Goal: Task Accomplishment & Management: Use online tool/utility

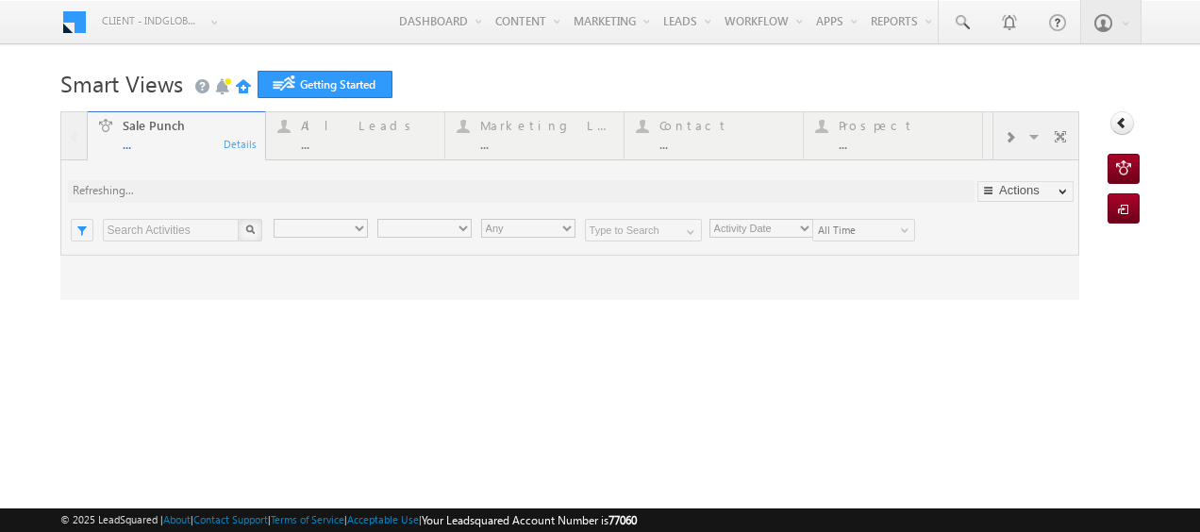
type input "Any Owner"
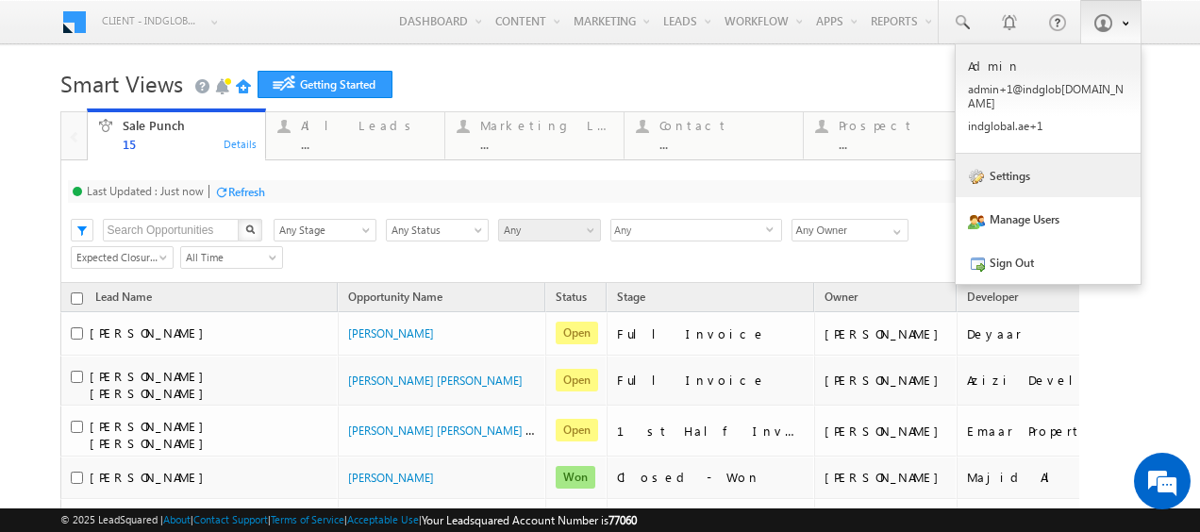
click at [1016, 170] on link "Settings" at bounding box center [1048, 175] width 185 height 43
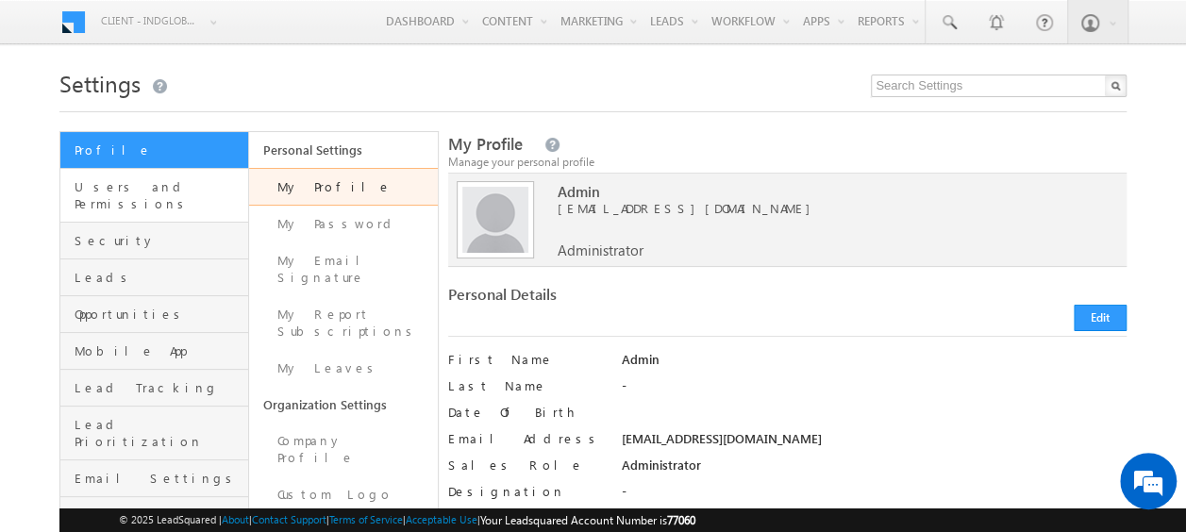
click at [128, 173] on link "Users and Permissions" at bounding box center [154, 196] width 188 height 54
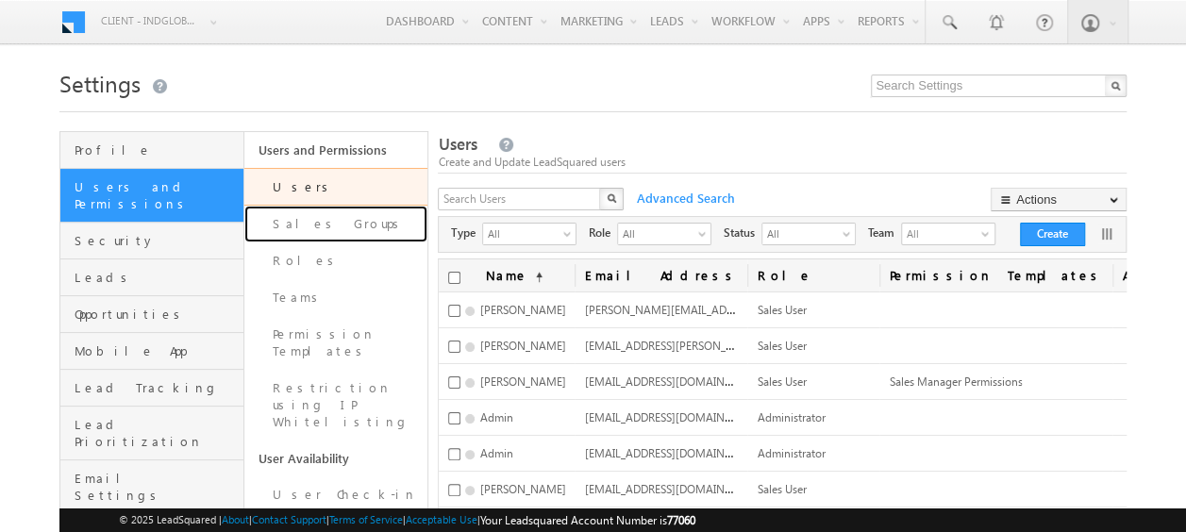
click at [311, 226] on link "Sales Groups" at bounding box center [336, 224] width 184 height 37
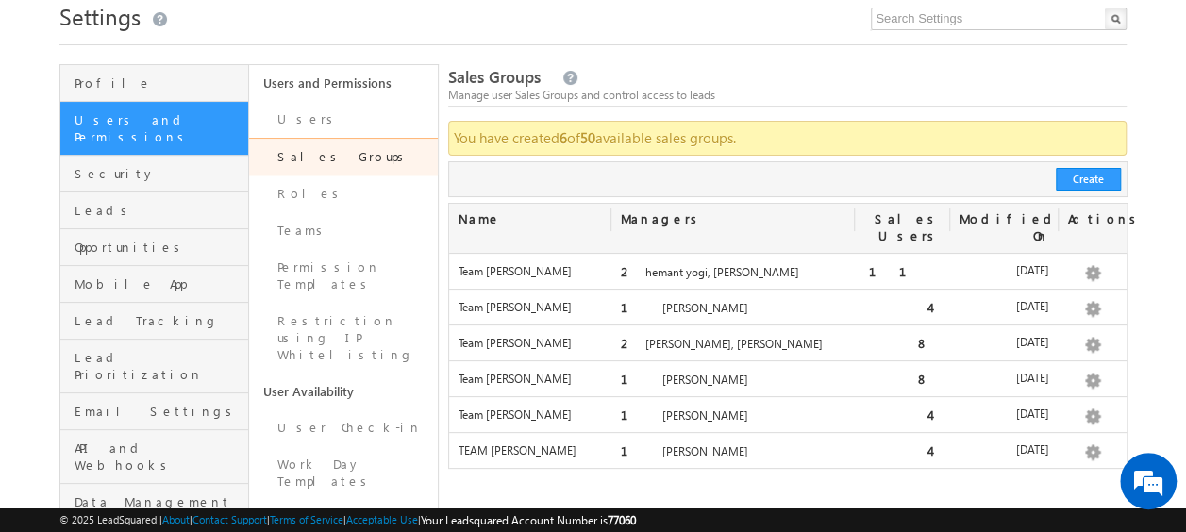
scroll to position [66, 0]
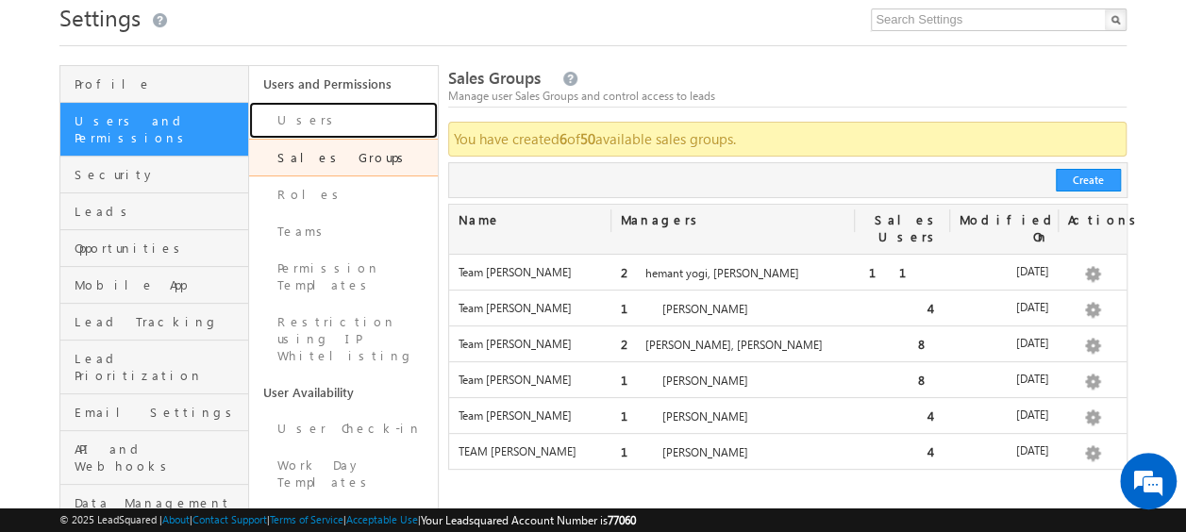
click at [292, 124] on link "Users" at bounding box center [343, 120] width 189 height 37
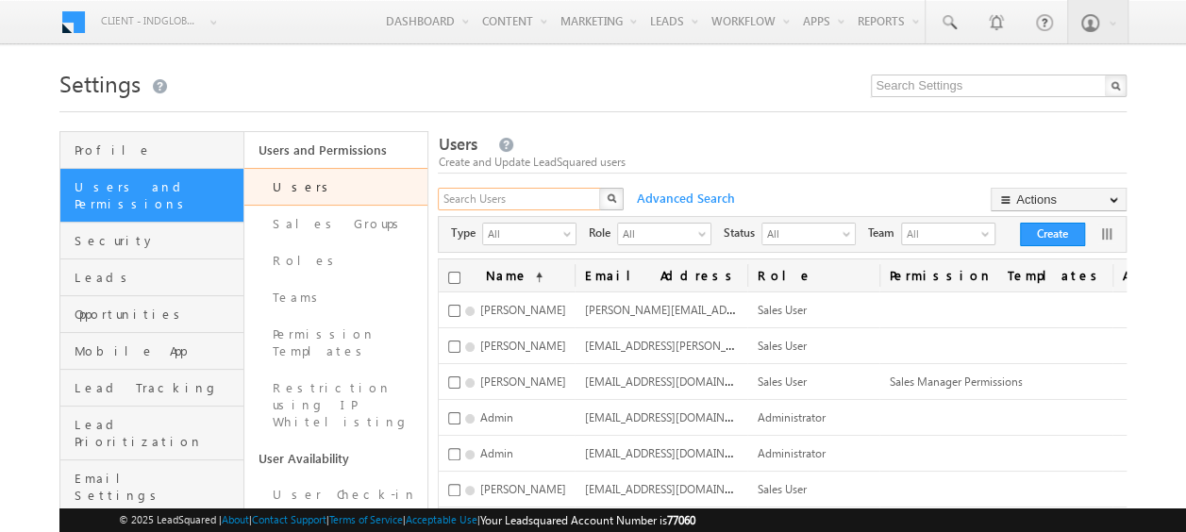
click at [504, 199] on input "text" at bounding box center [520, 199] width 164 height 23
type input "dhiraj"
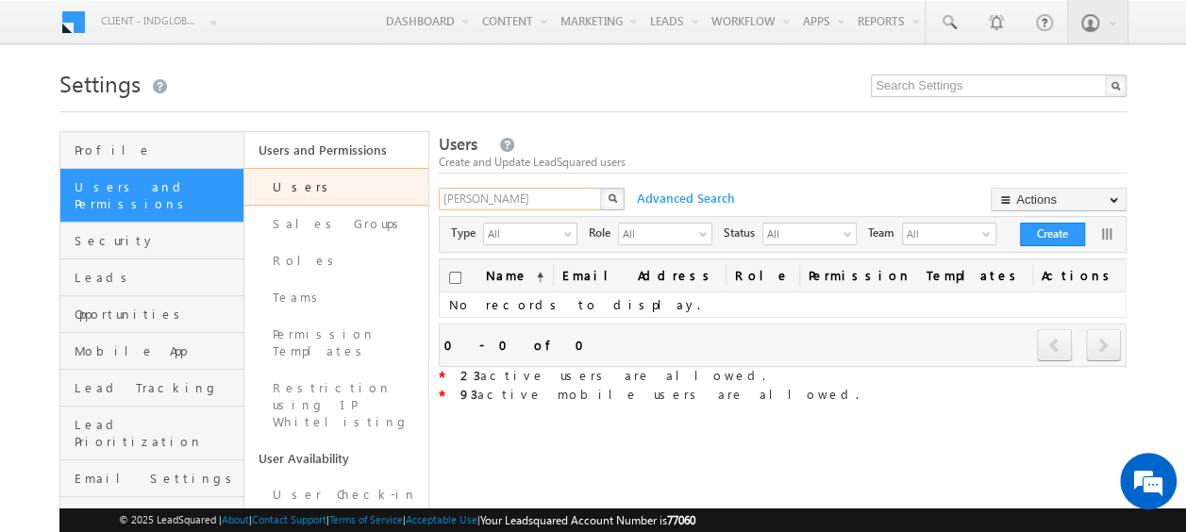
click at [507, 197] on input "dhiraj" at bounding box center [521, 199] width 164 height 23
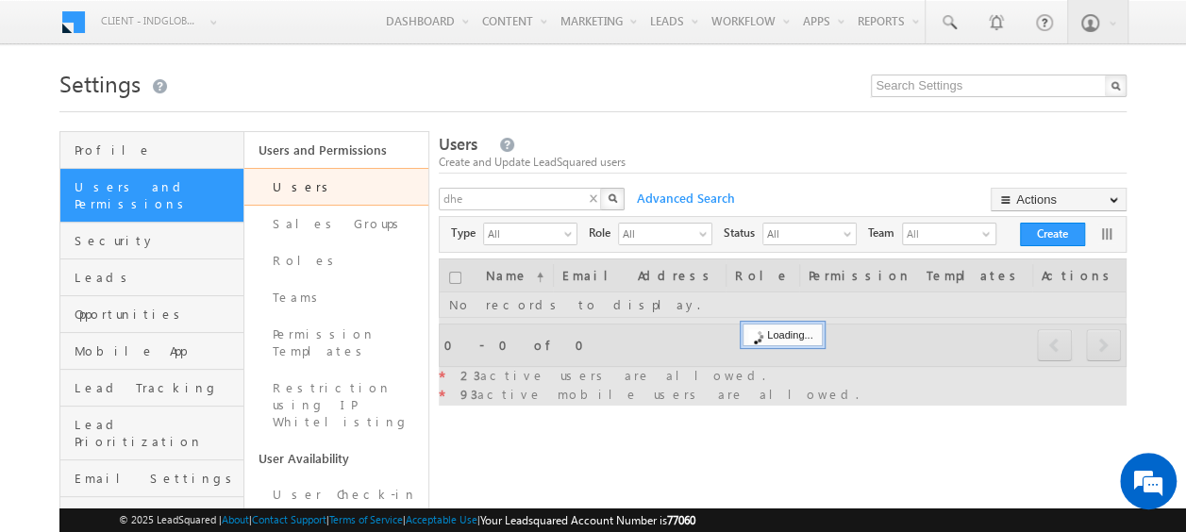
click at [617, 202] on img "button" at bounding box center [611, 197] width 9 height 9
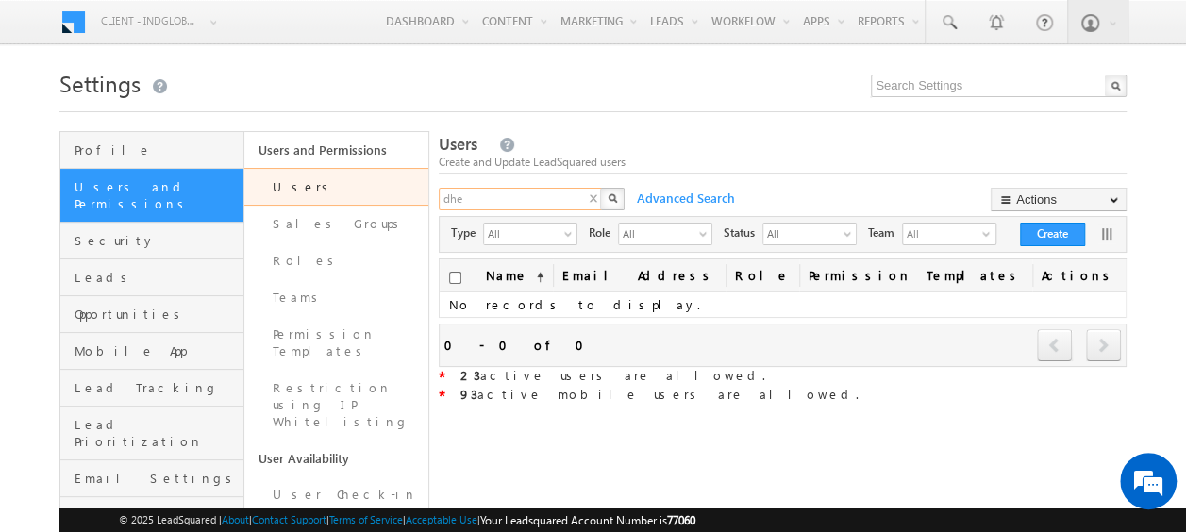
click at [517, 188] on input "dhe" at bounding box center [521, 199] width 164 height 23
paste input "eraj.soni@indglobal.ae"
type input "[PERSON_NAME][EMAIL_ADDRESS][DOMAIN_NAME]"
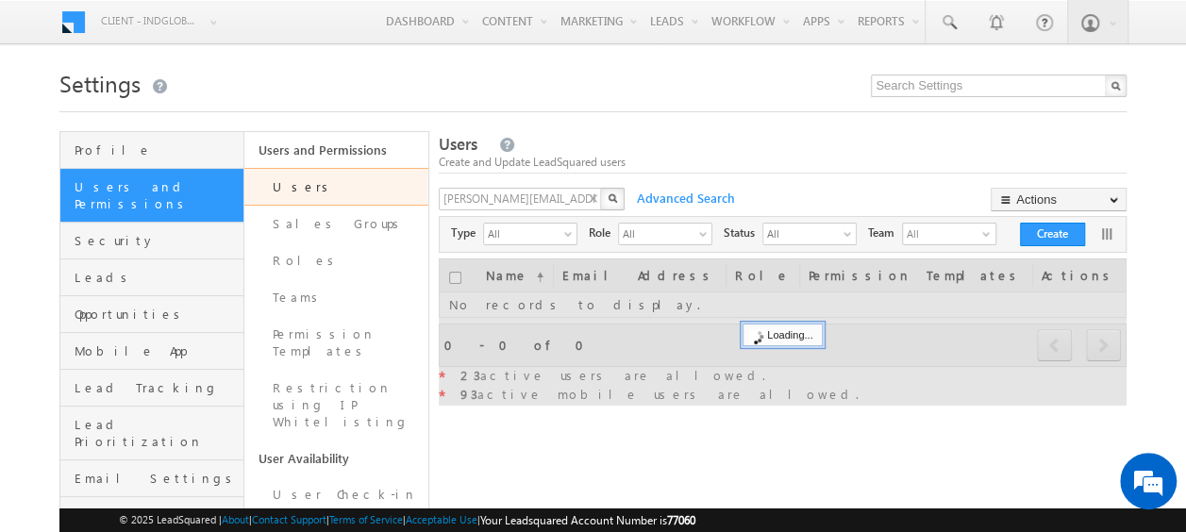
click at [617, 196] on img "button" at bounding box center [611, 197] width 9 height 9
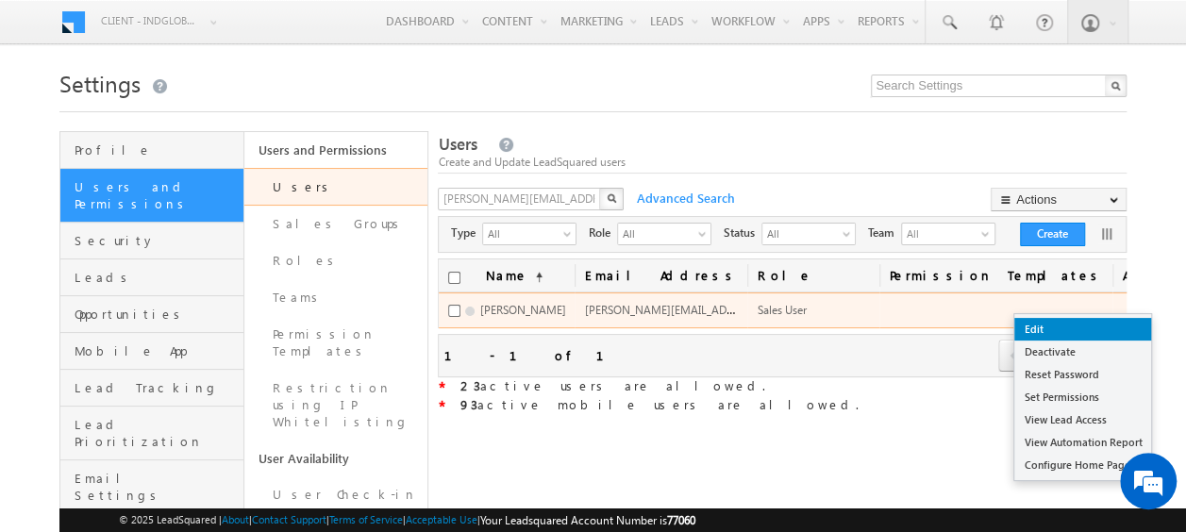
click at [1038, 327] on link "Edit" at bounding box center [1082, 329] width 137 height 23
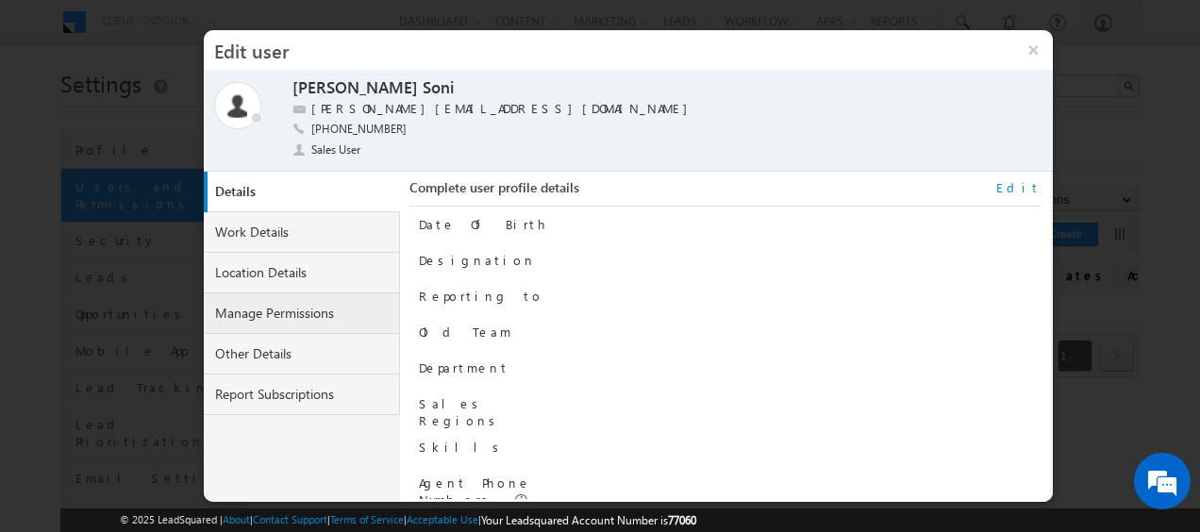
click at [262, 310] on link "Manage Permissions" at bounding box center [302, 313] width 196 height 41
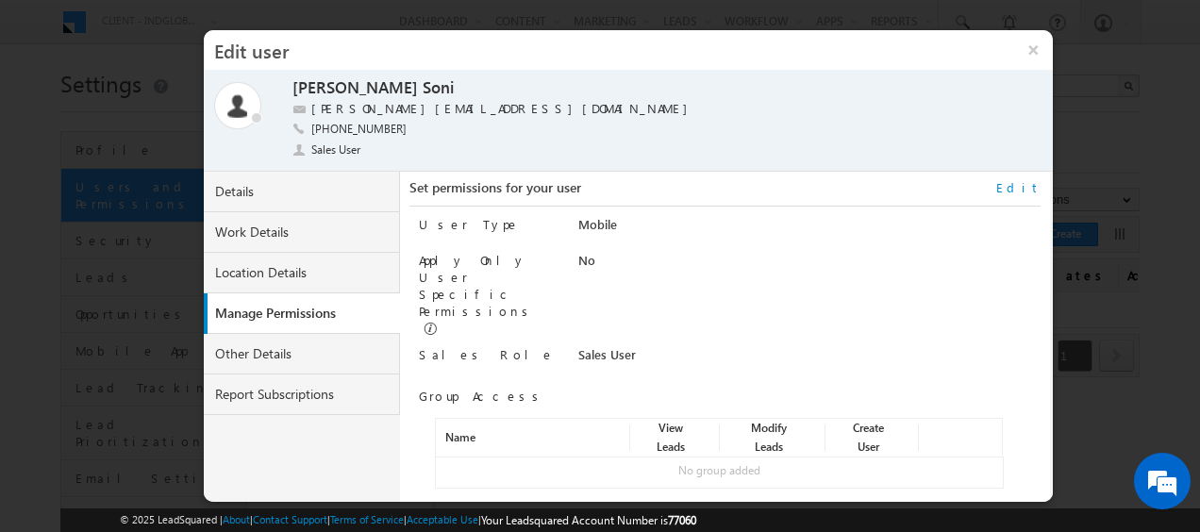
click at [1024, 183] on link "Edit" at bounding box center [1018, 187] width 44 height 17
select select "Sales_User"
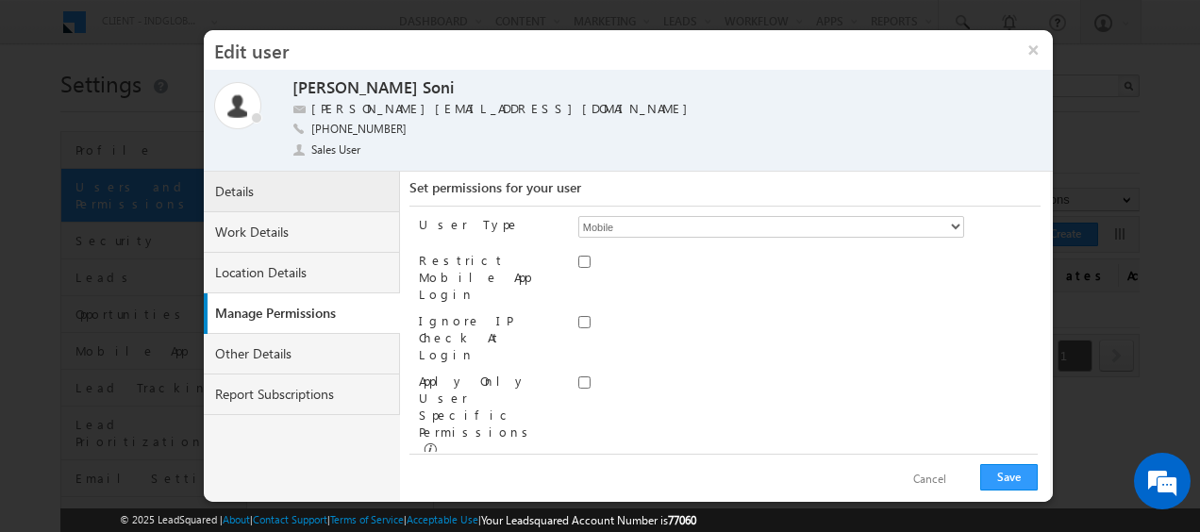
click at [248, 185] on link "Details" at bounding box center [302, 192] width 196 height 41
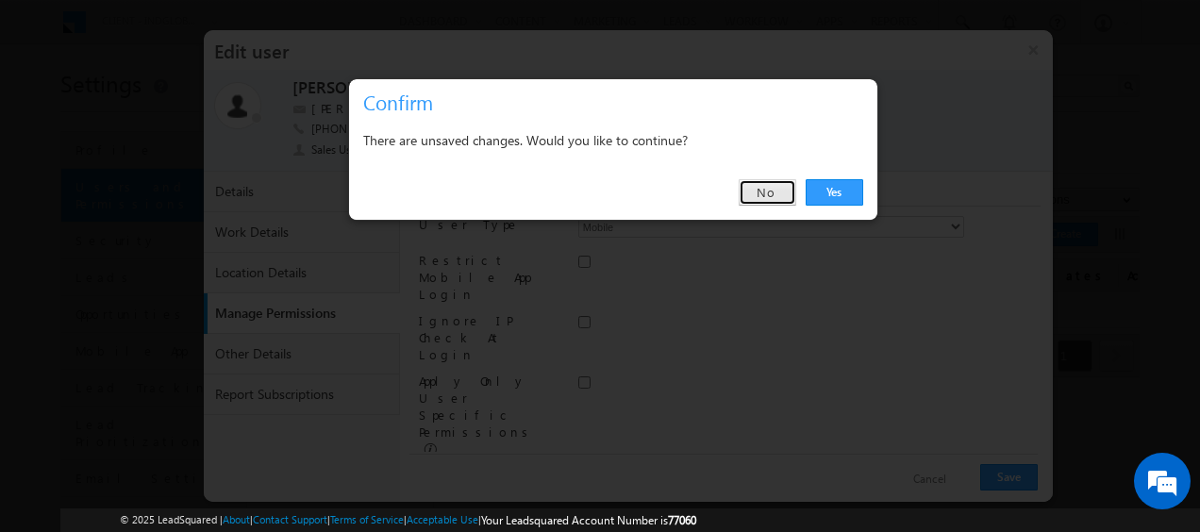
click at [777, 199] on link "No" at bounding box center [768, 192] width 58 height 26
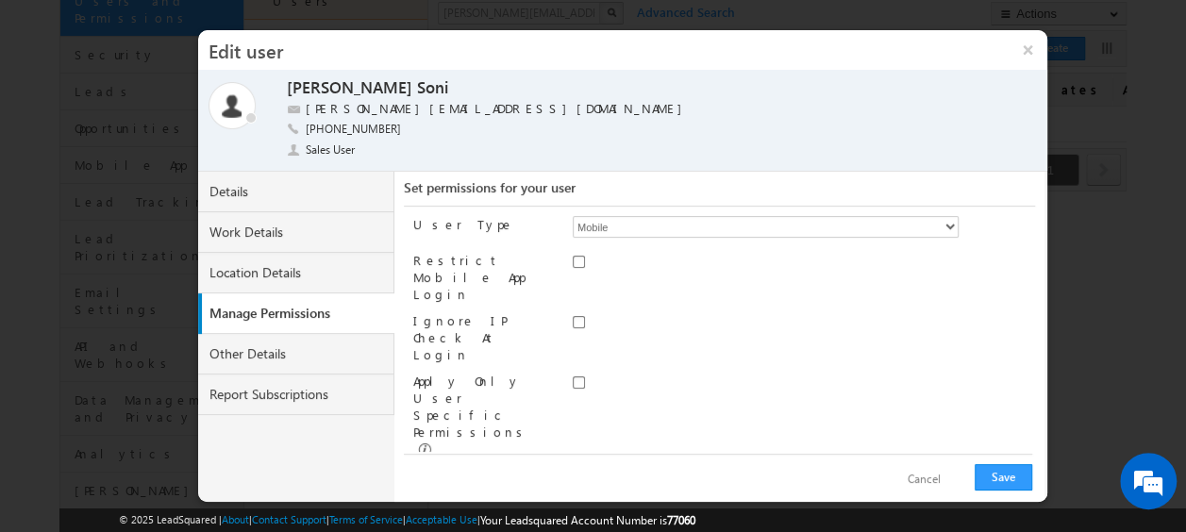
scroll to position [83, 0]
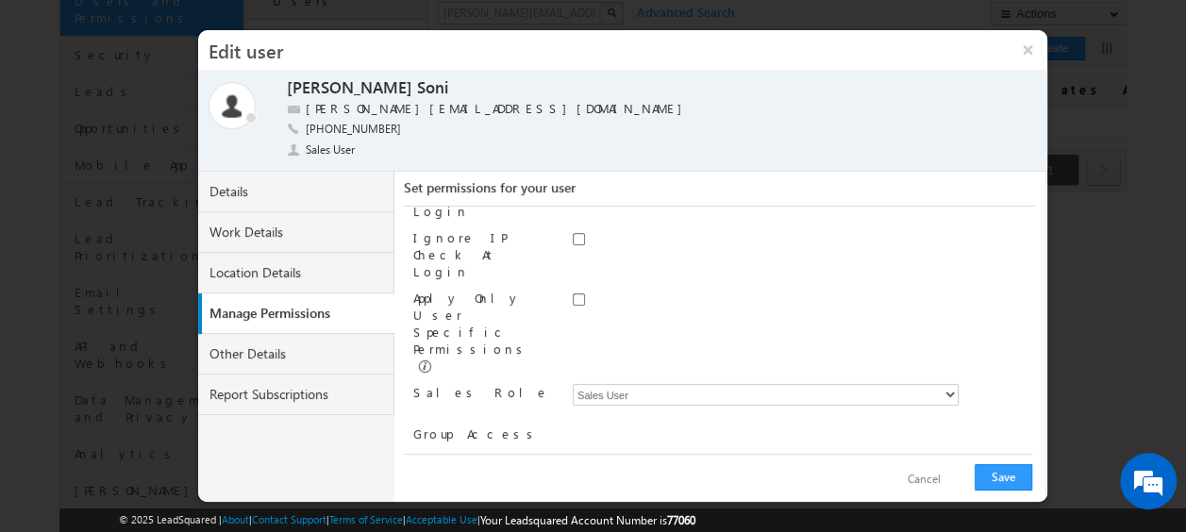
click at [932, 474] on button "Cancel" at bounding box center [924, 479] width 71 height 27
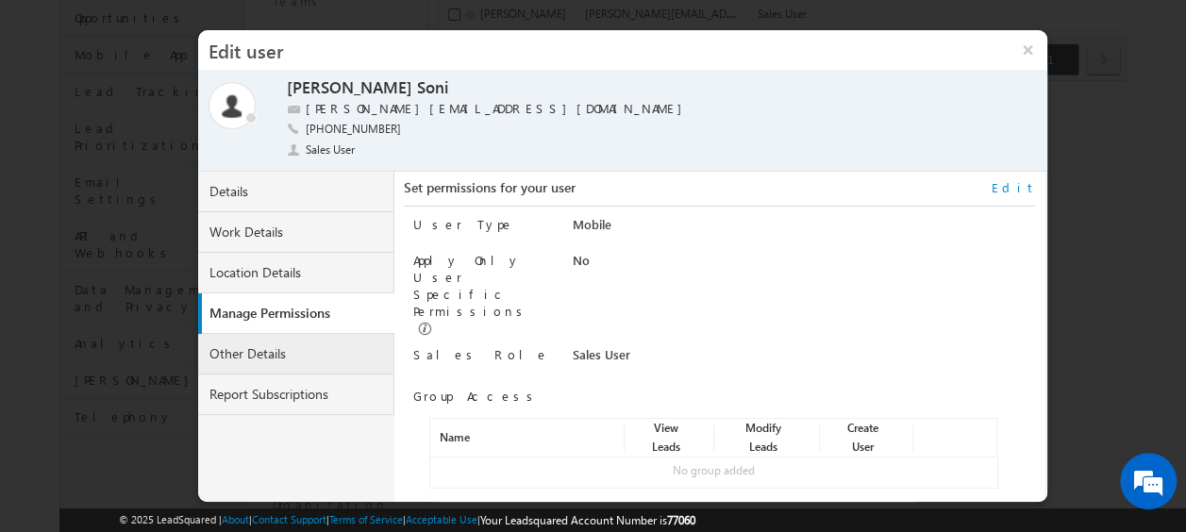
scroll to position [301, 0]
click at [252, 195] on link "Details" at bounding box center [296, 192] width 196 height 41
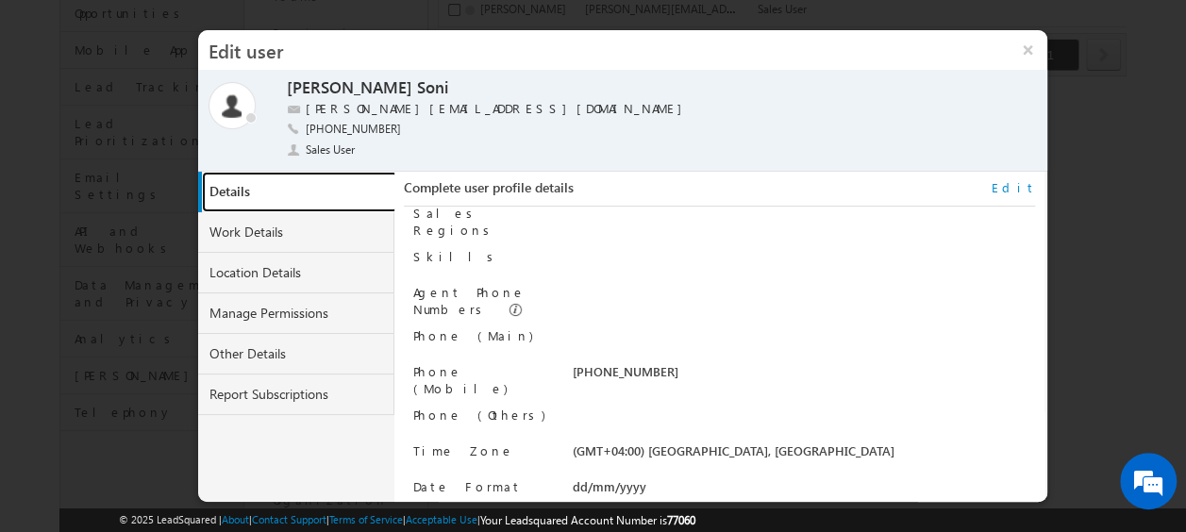
scroll to position [36, 0]
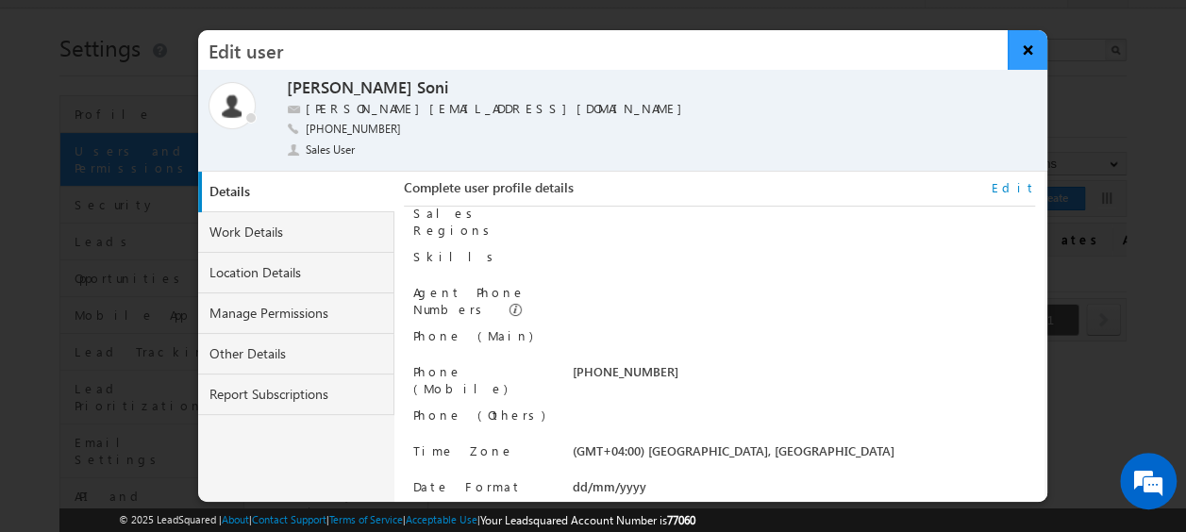
click at [1034, 49] on button "×" at bounding box center [1027, 50] width 41 height 40
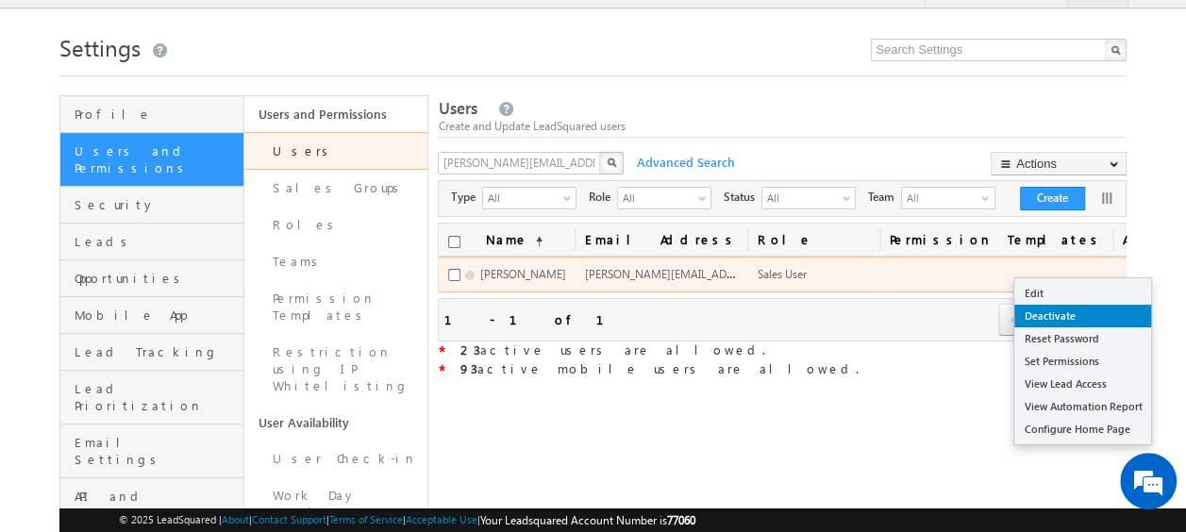
click at [1067, 315] on link "Deactivate" at bounding box center [1082, 316] width 137 height 23
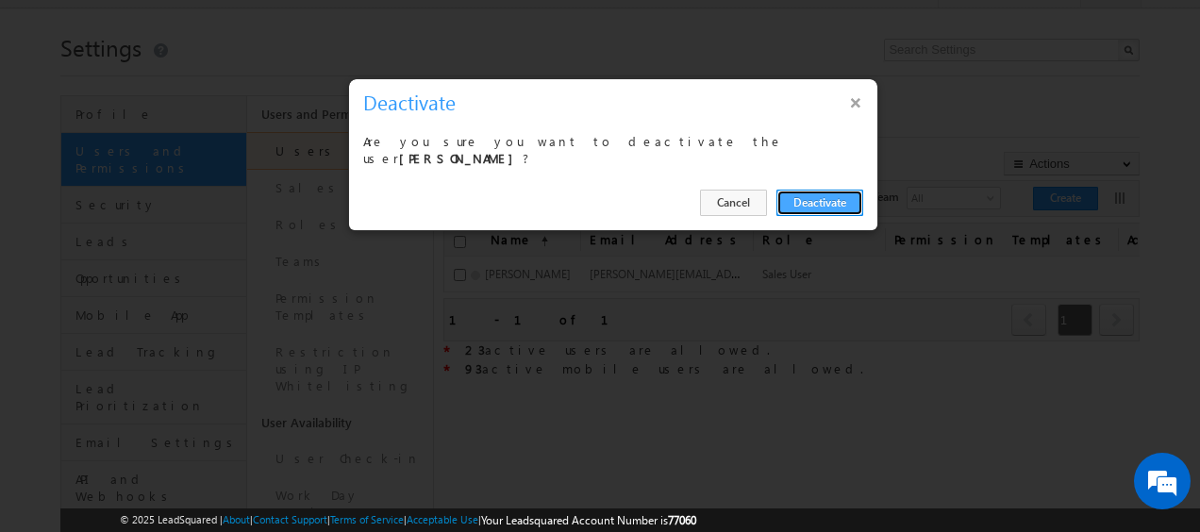
click at [816, 193] on button "Deactivate" at bounding box center [819, 203] width 87 height 26
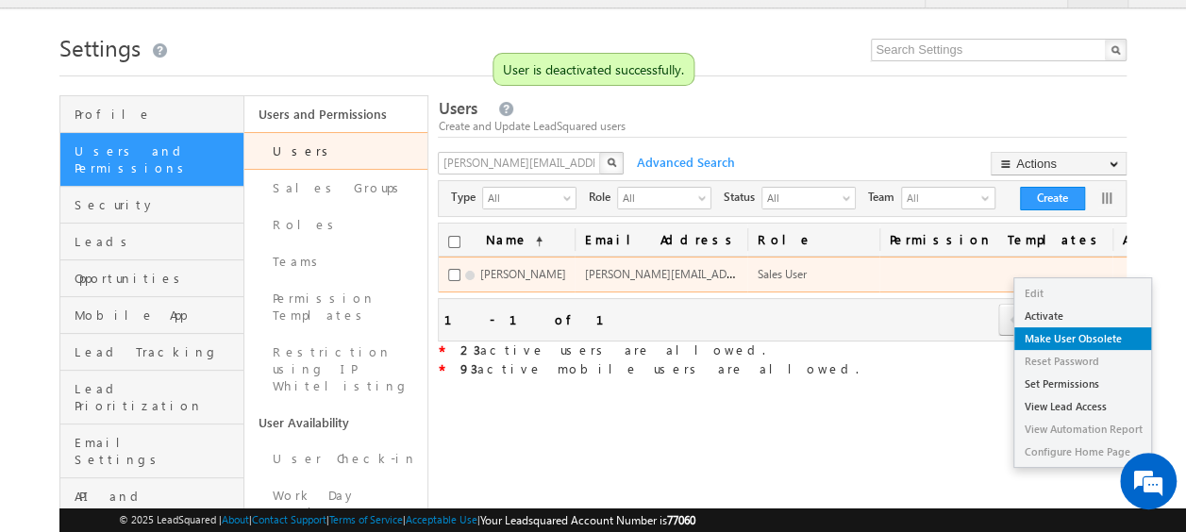
click at [1063, 342] on link "Make User Obsolete" at bounding box center [1082, 338] width 137 height 23
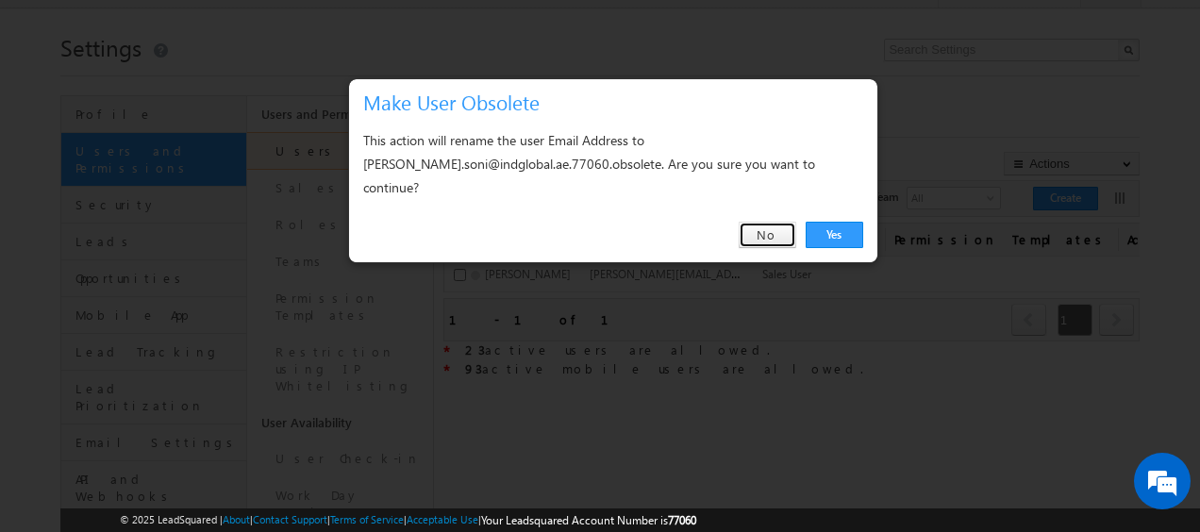
click at [753, 222] on link "No" at bounding box center [768, 235] width 58 height 26
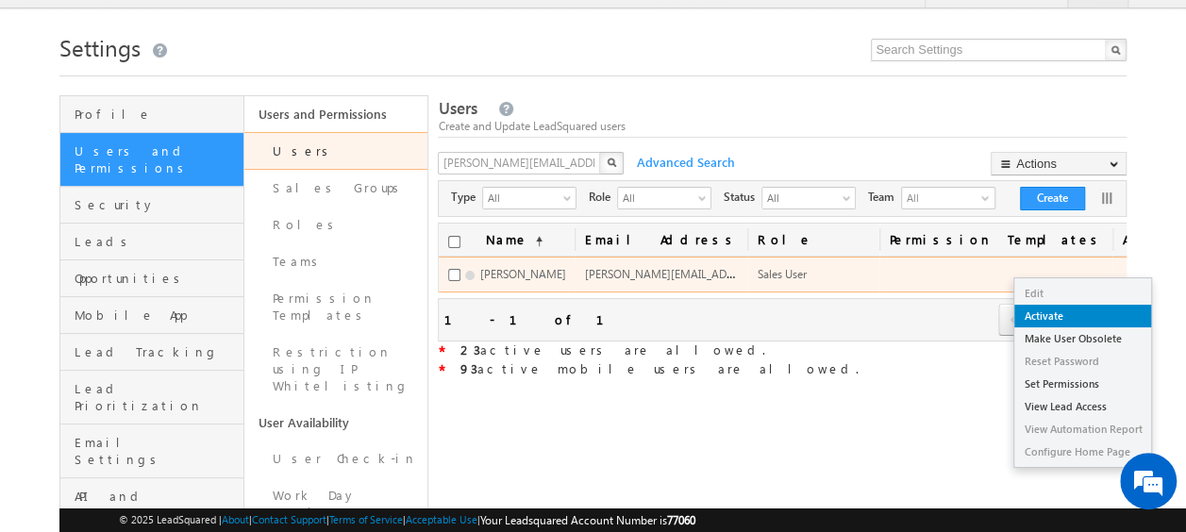
click at [1068, 316] on link "Activate" at bounding box center [1082, 316] width 137 height 23
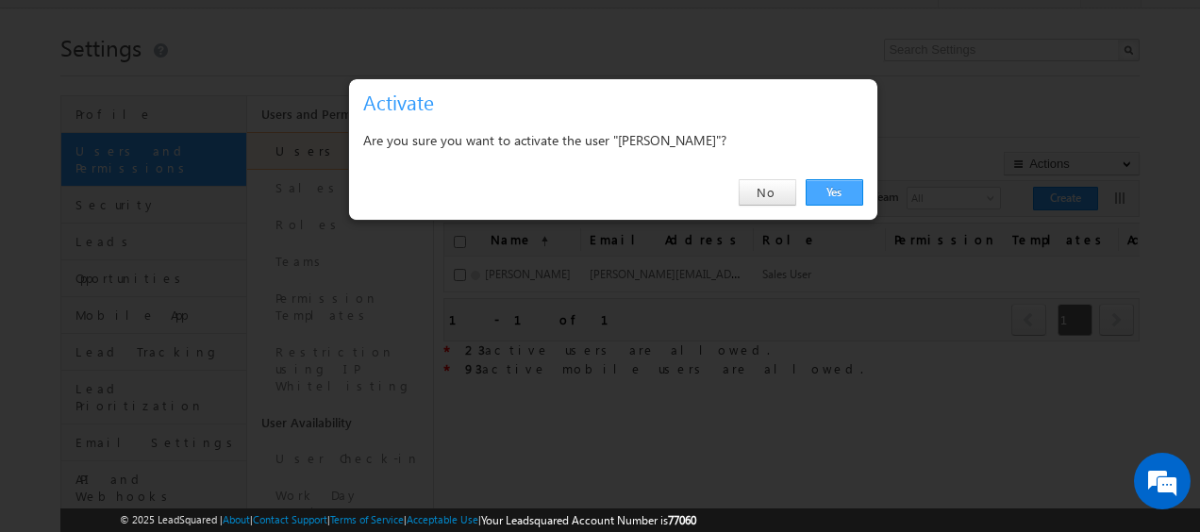
click at [832, 191] on link "Yes" at bounding box center [835, 192] width 58 height 26
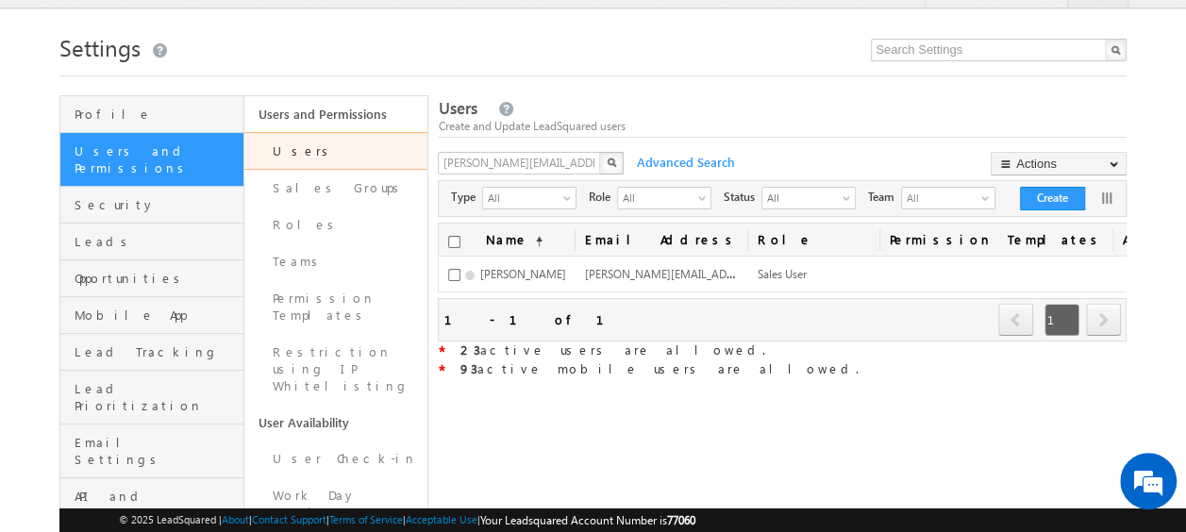
scroll to position [0, 0]
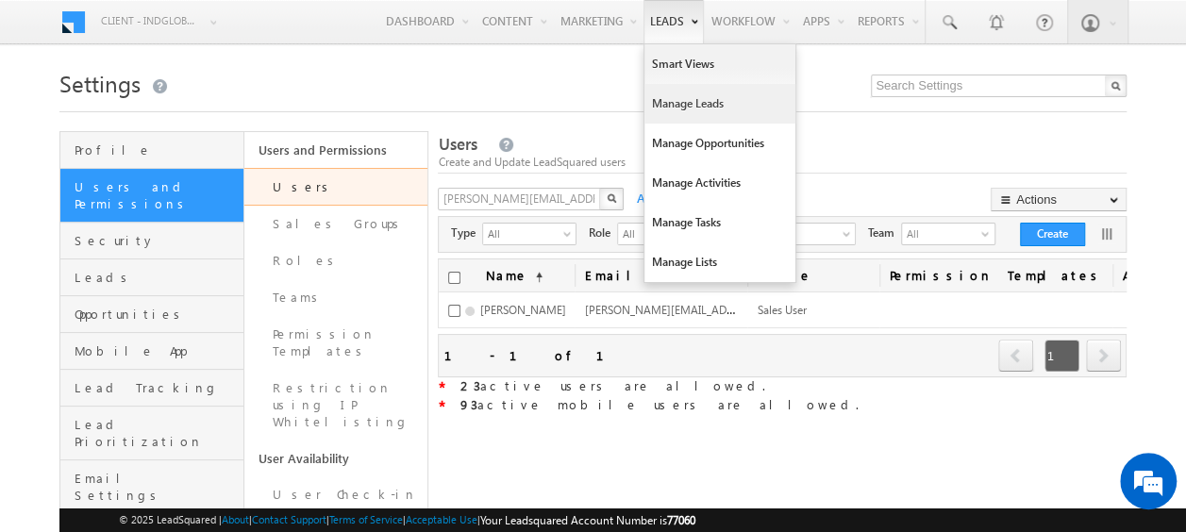
click at [662, 106] on link "Manage Leads" at bounding box center [719, 104] width 151 height 40
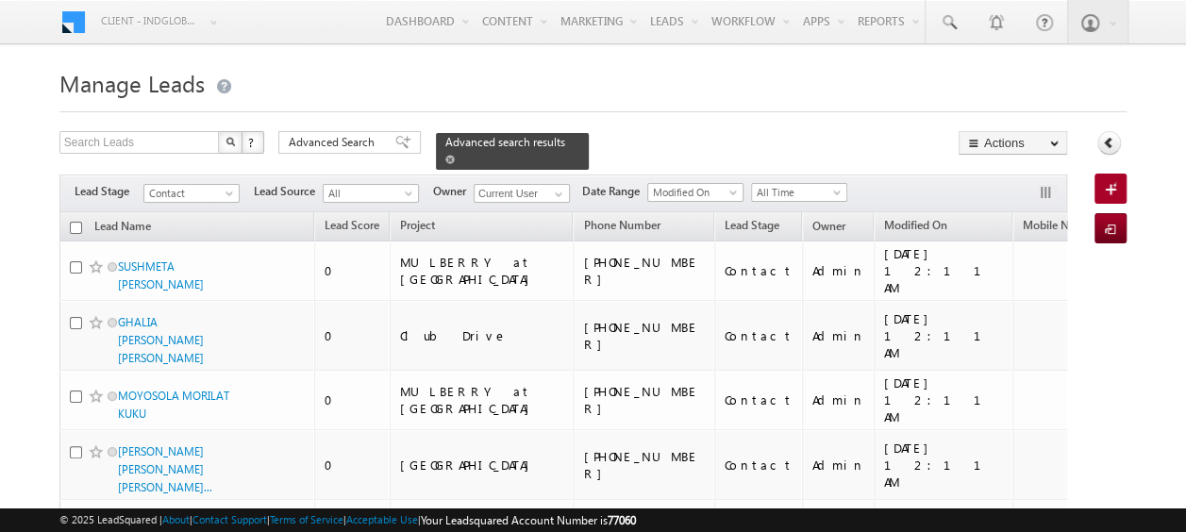
click at [455, 155] on span at bounding box center [449, 159] width 9 height 9
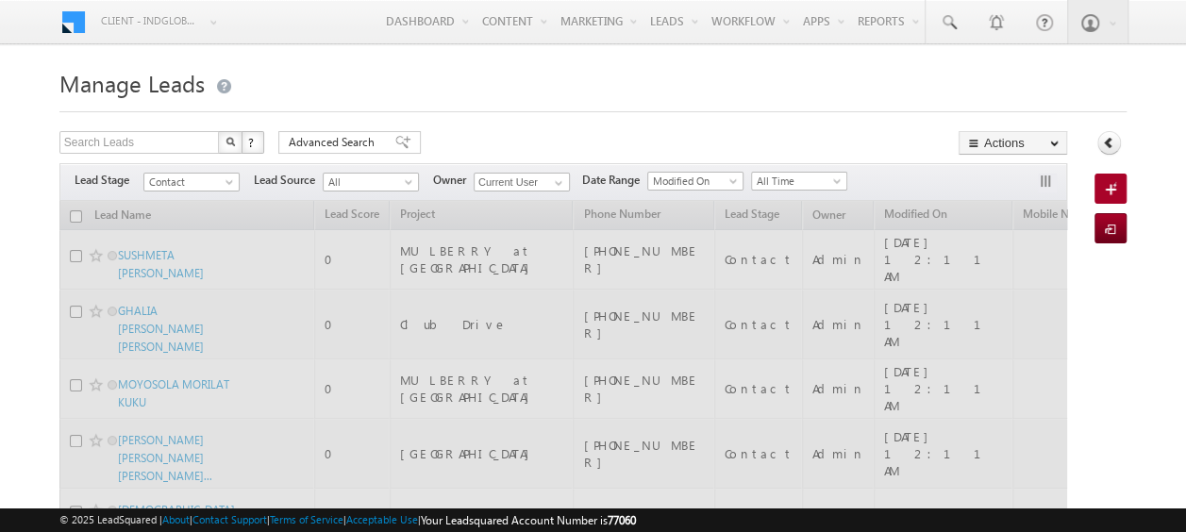
click at [230, 180] on span at bounding box center [231, 185] width 15 height 15
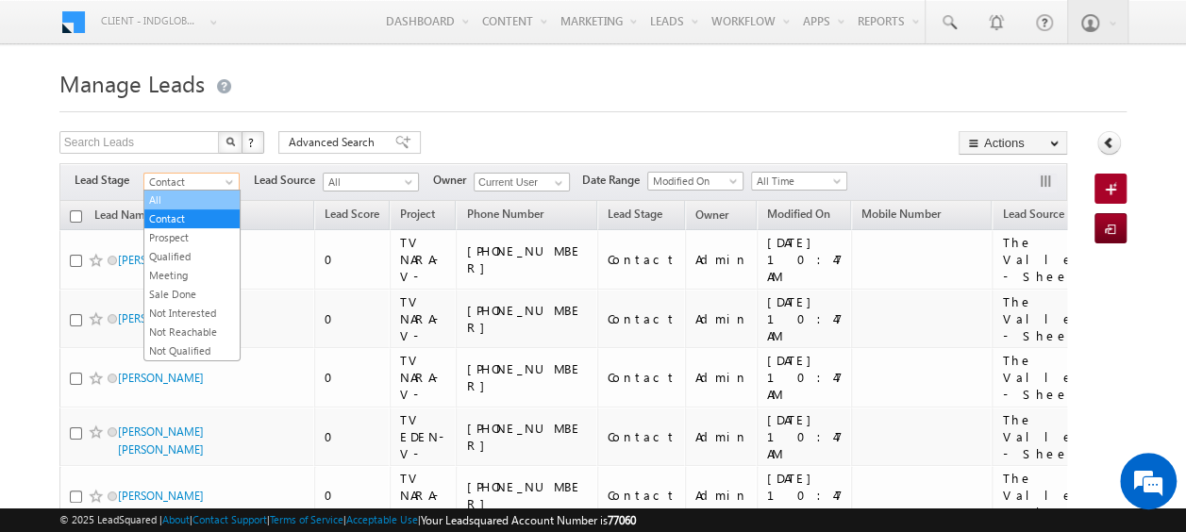
click at [187, 200] on link "All" at bounding box center [191, 199] width 95 height 17
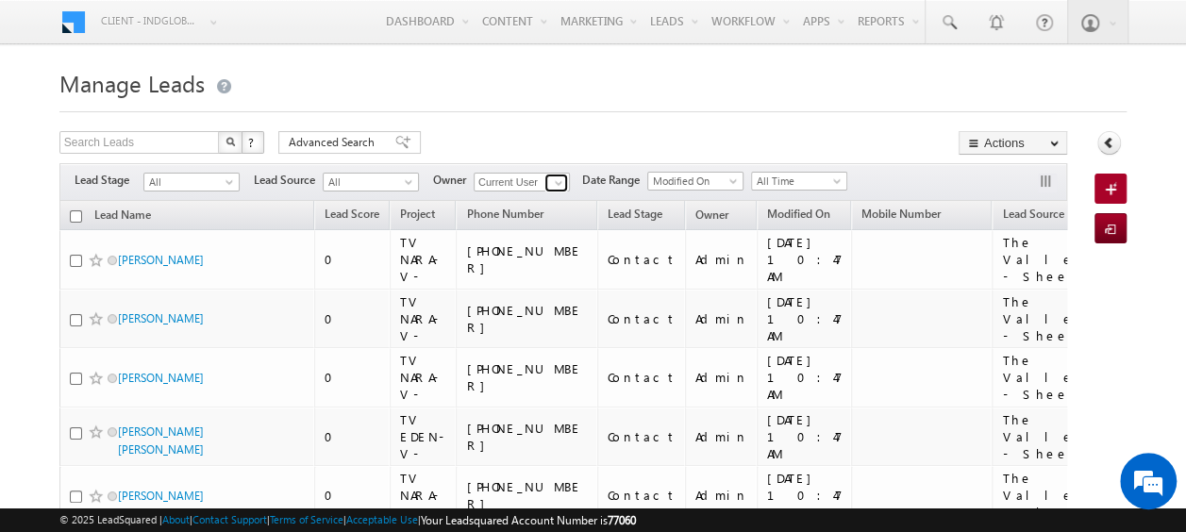
click at [556, 181] on span at bounding box center [558, 182] width 15 height 15
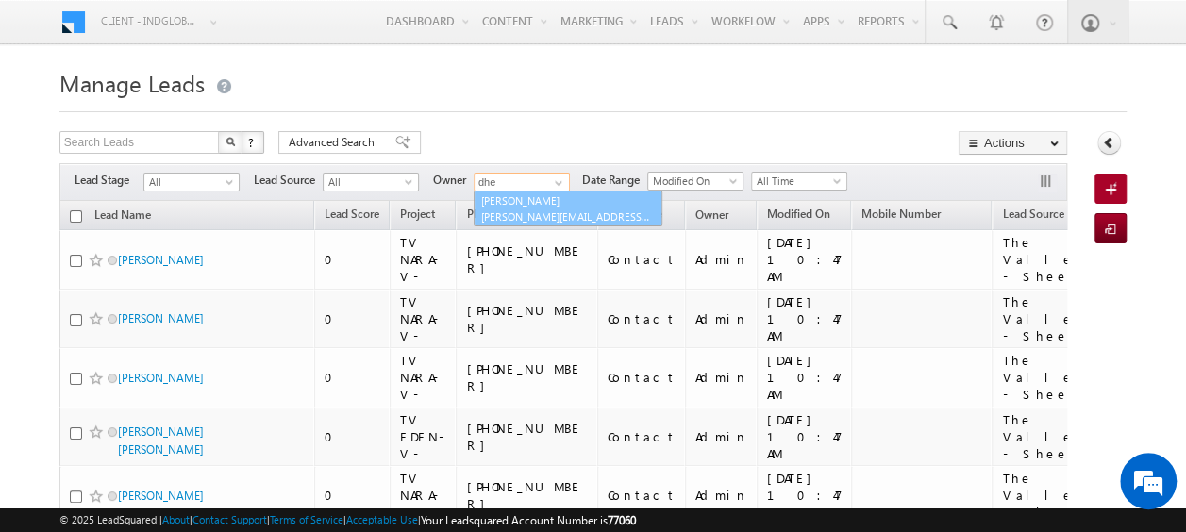
click at [534, 196] on link "[PERSON_NAME] [PERSON_NAME][EMAIL_ADDRESS][DOMAIN_NAME]" at bounding box center [568, 209] width 189 height 36
type input "[PERSON_NAME]"
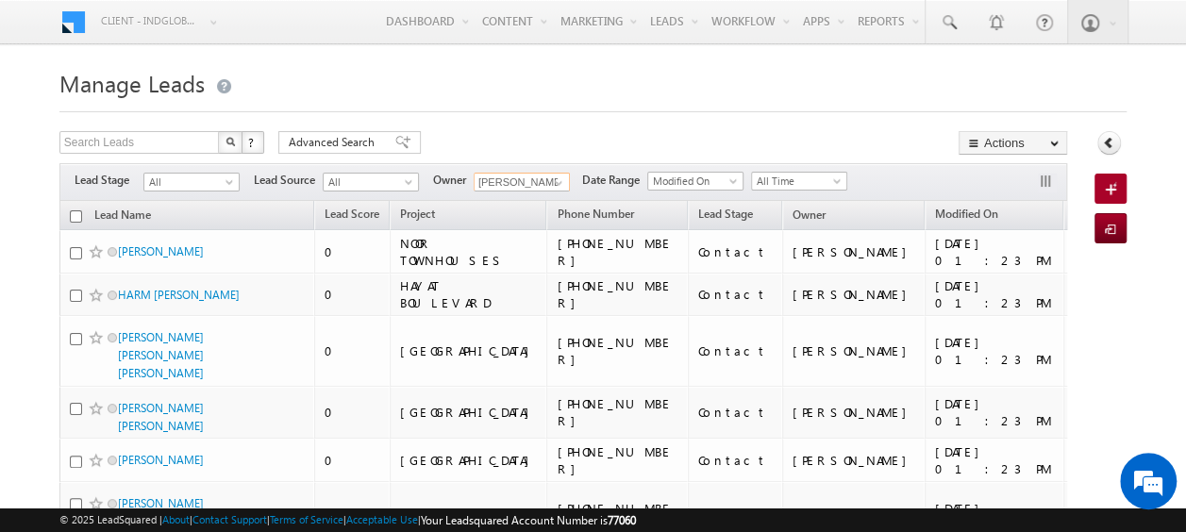
click at [75, 216] on input "checkbox" at bounding box center [76, 216] width 12 height 12
checkbox input "true"
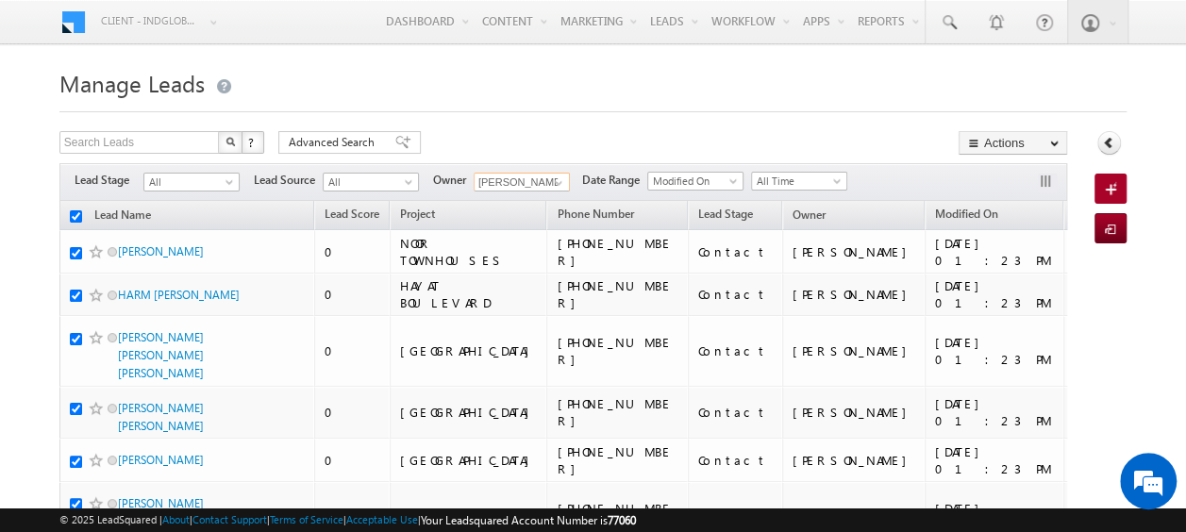
checkbox input "true"
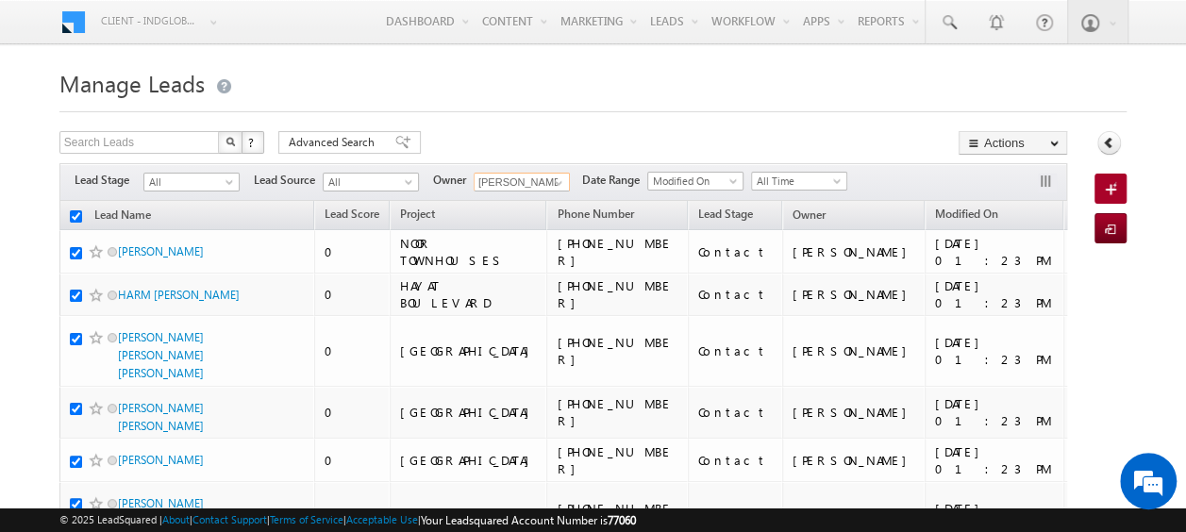
checkbox input "true"
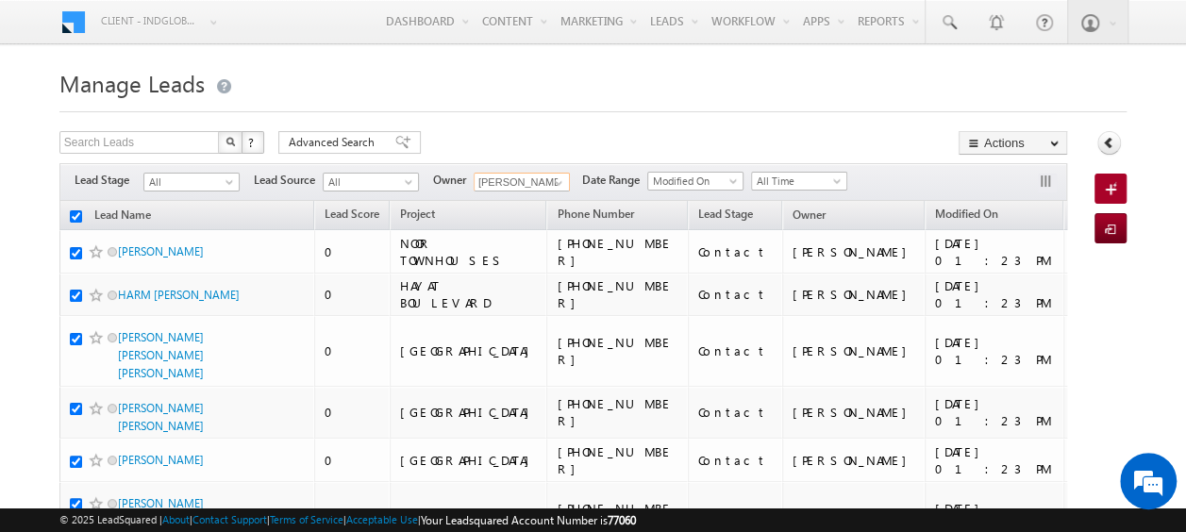
checkbox input "true"
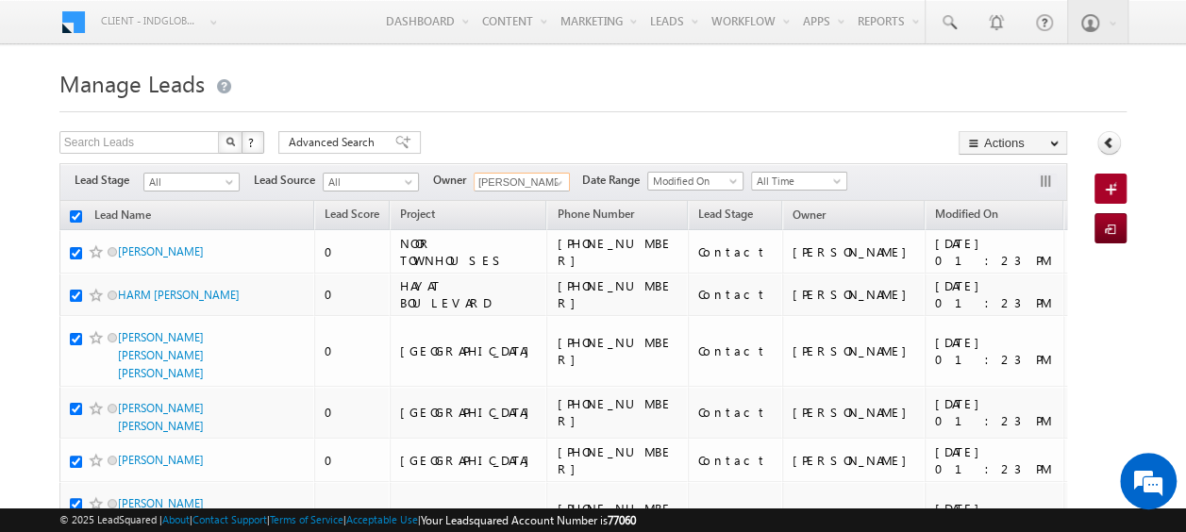
checkbox input "true"
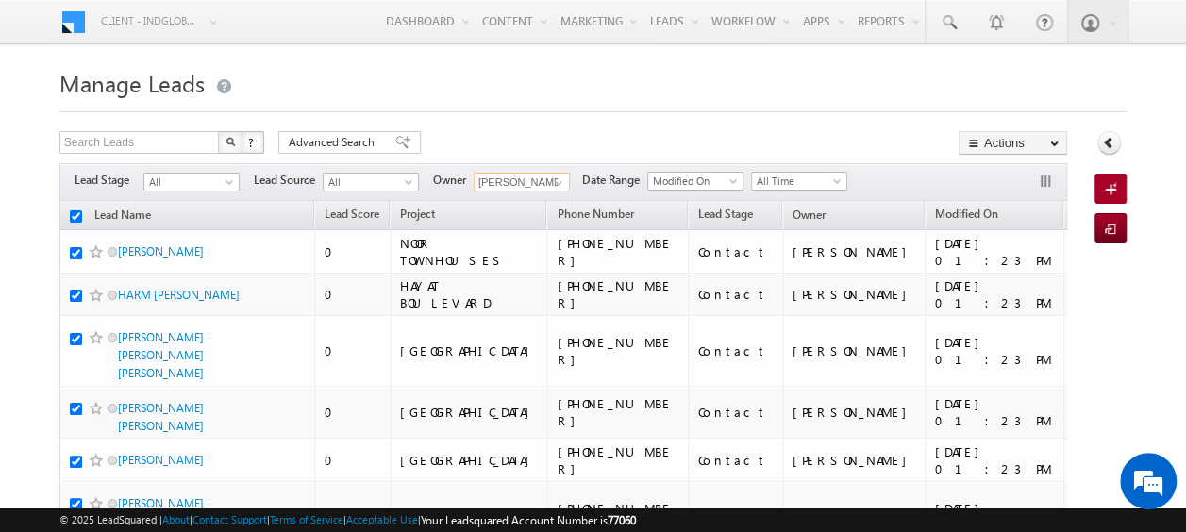
checkbox input "true"
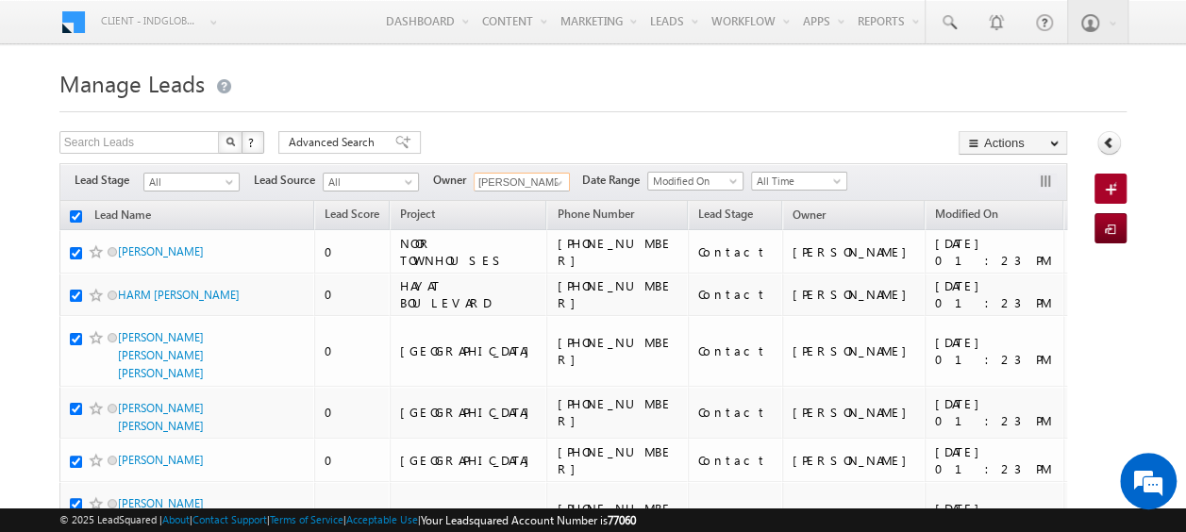
checkbox input "true"
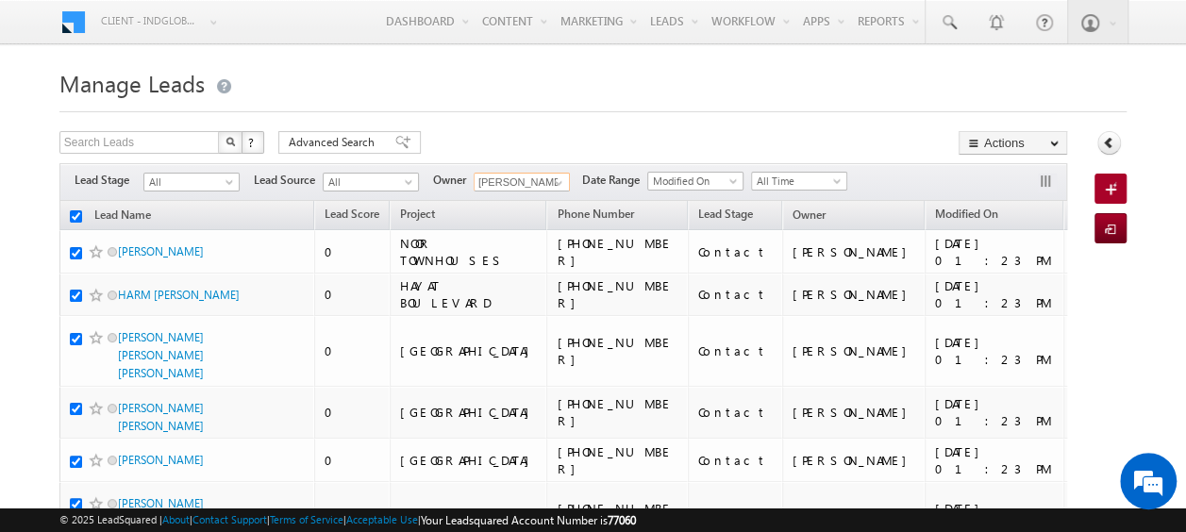
checkbox input "true"
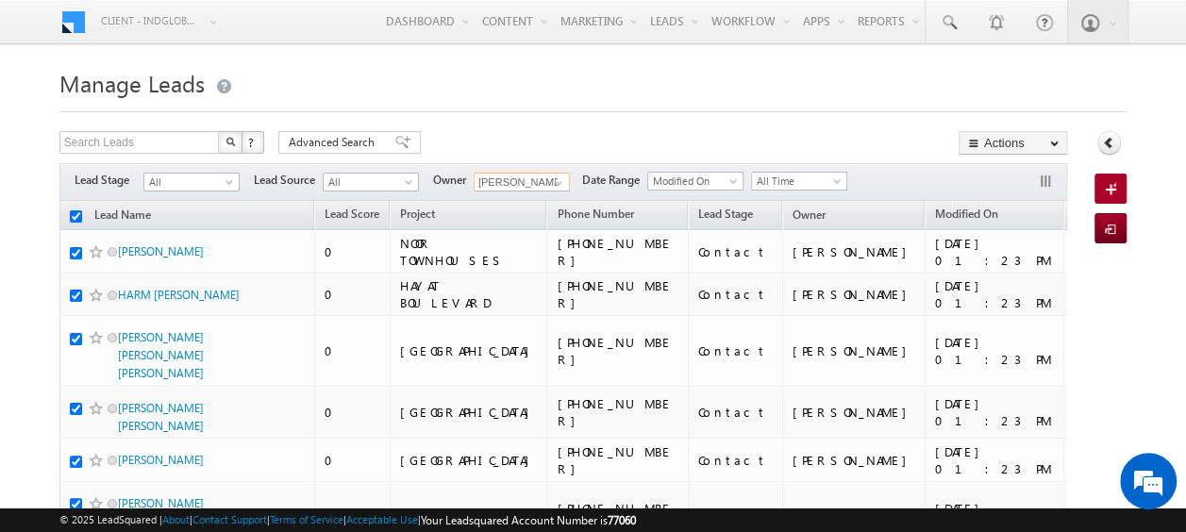
checkbox input "true"
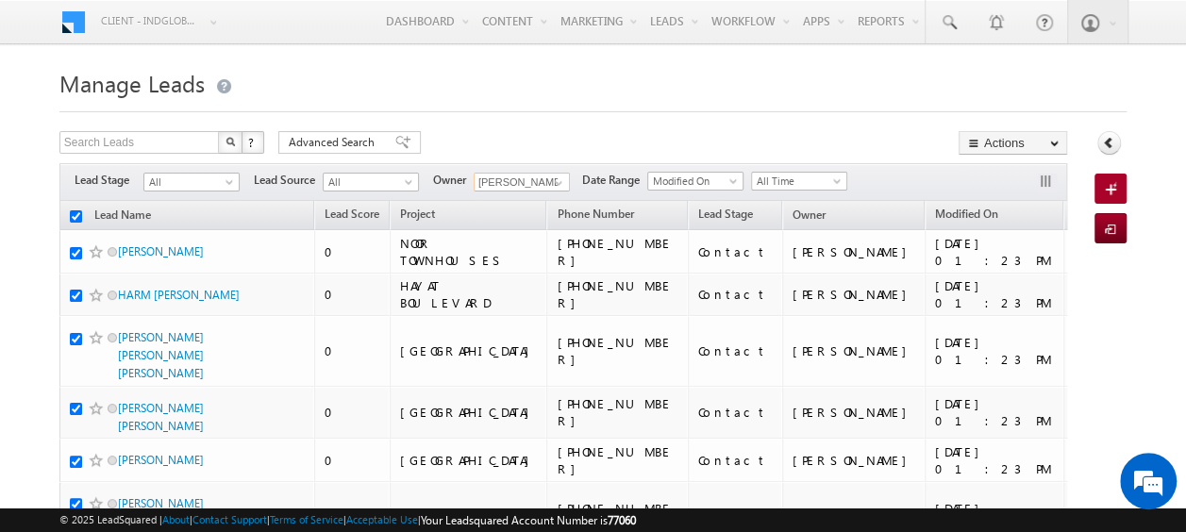
checkbox input "true"
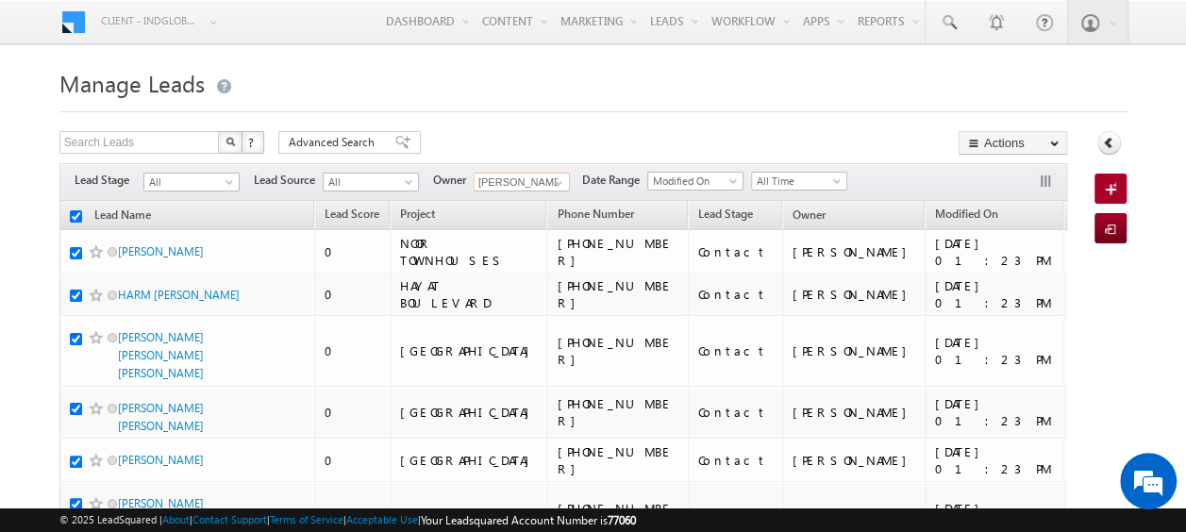
checkbox input "true"
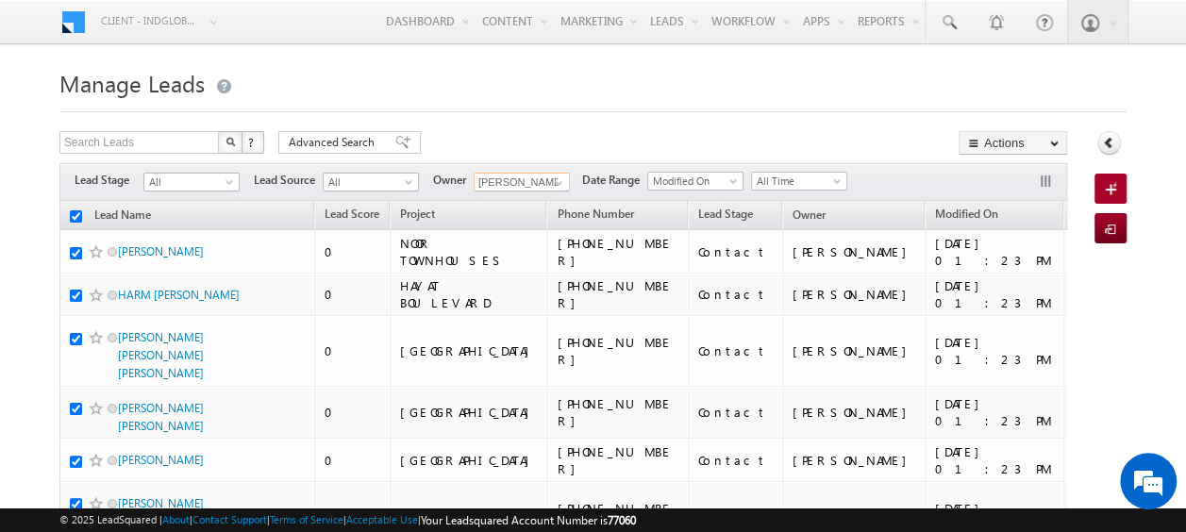
checkbox input "true"
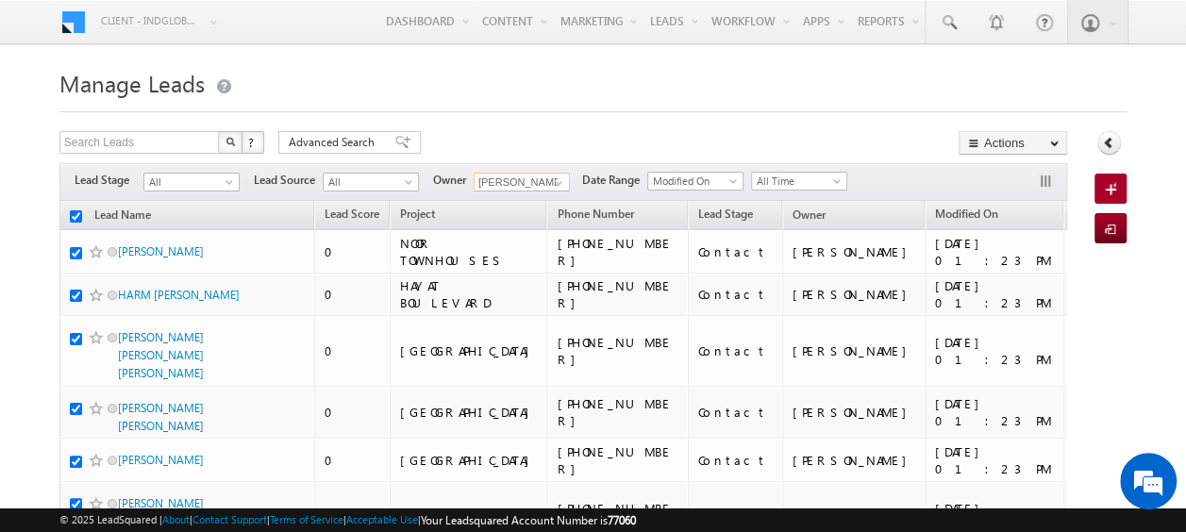
checkbox input "true"
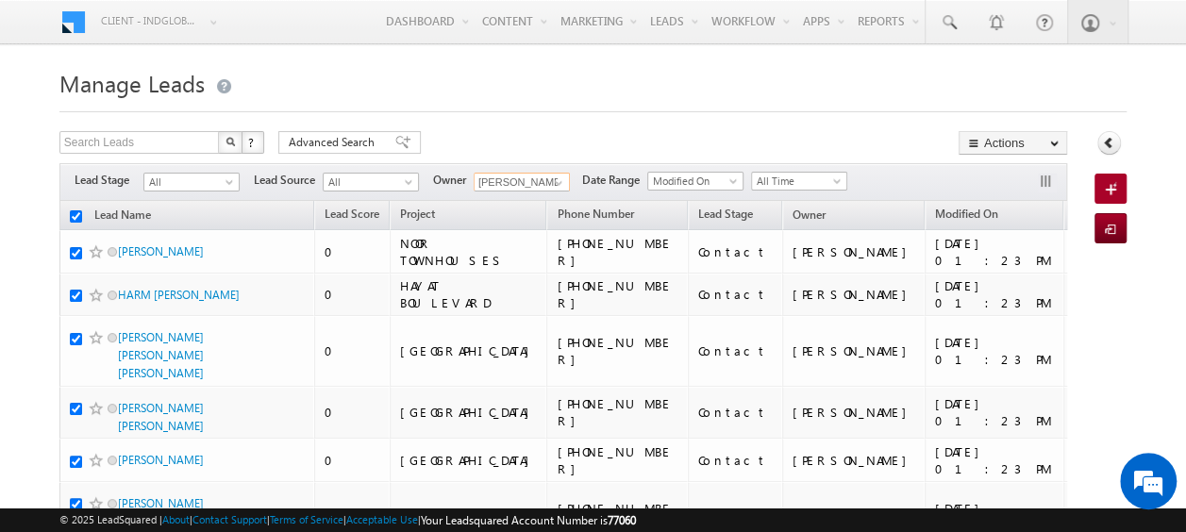
checkbox input "true"
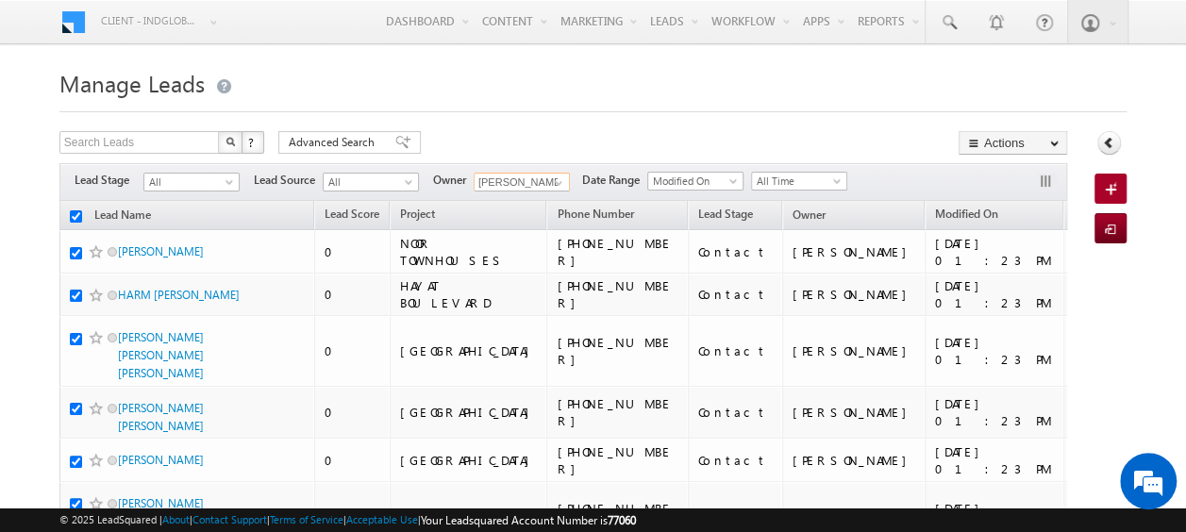
checkbox input "true"
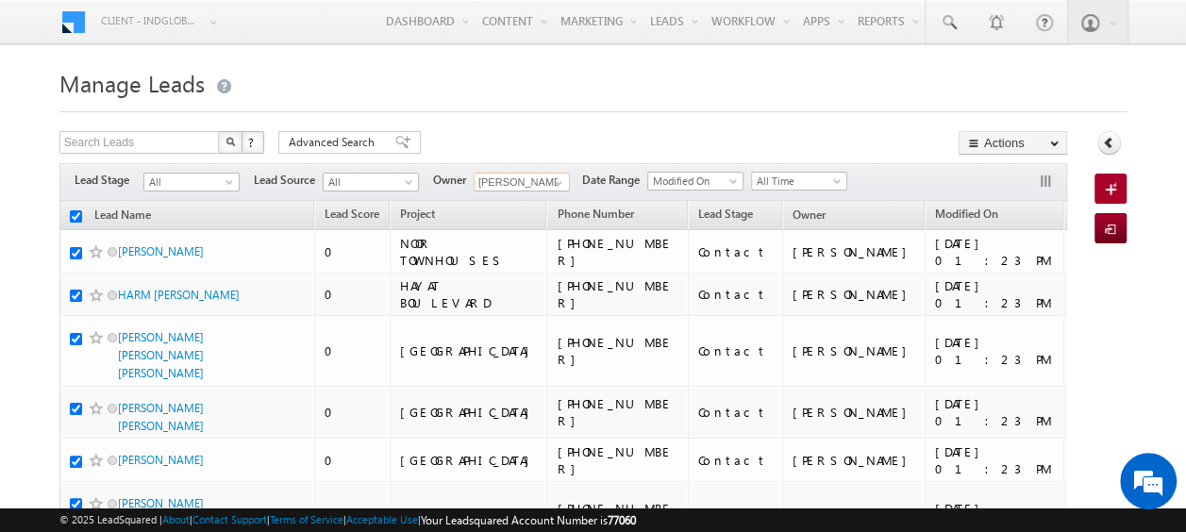
checkbox input "true"
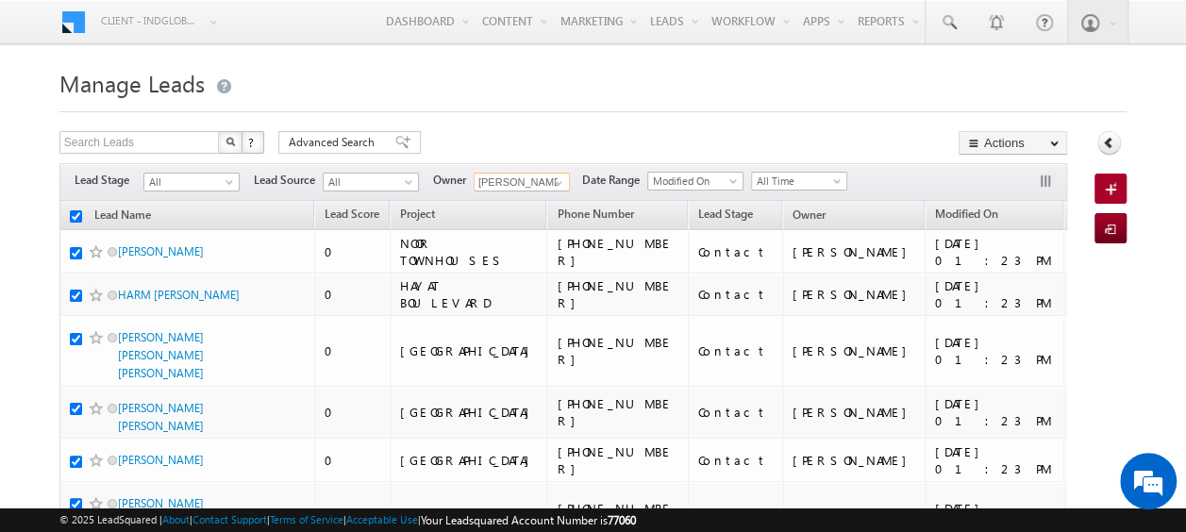
checkbox input "true"
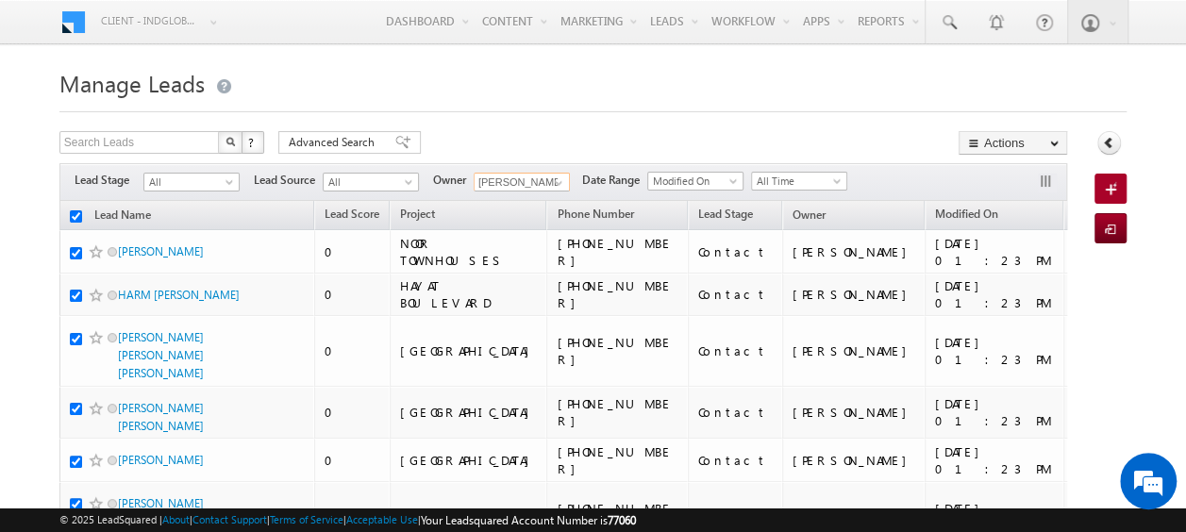
checkbox input "true"
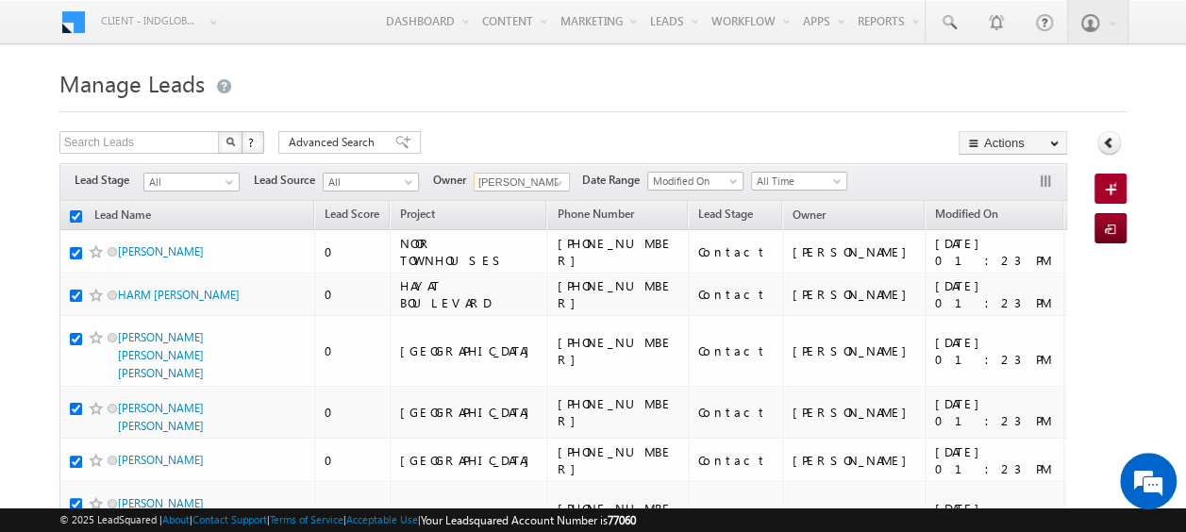
checkbox input "true"
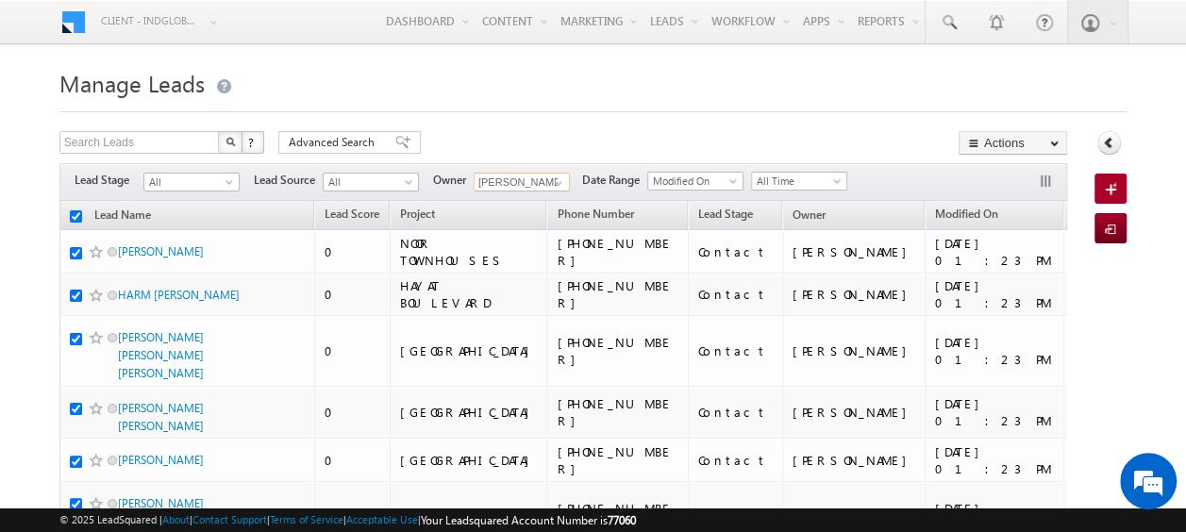
checkbox input "true"
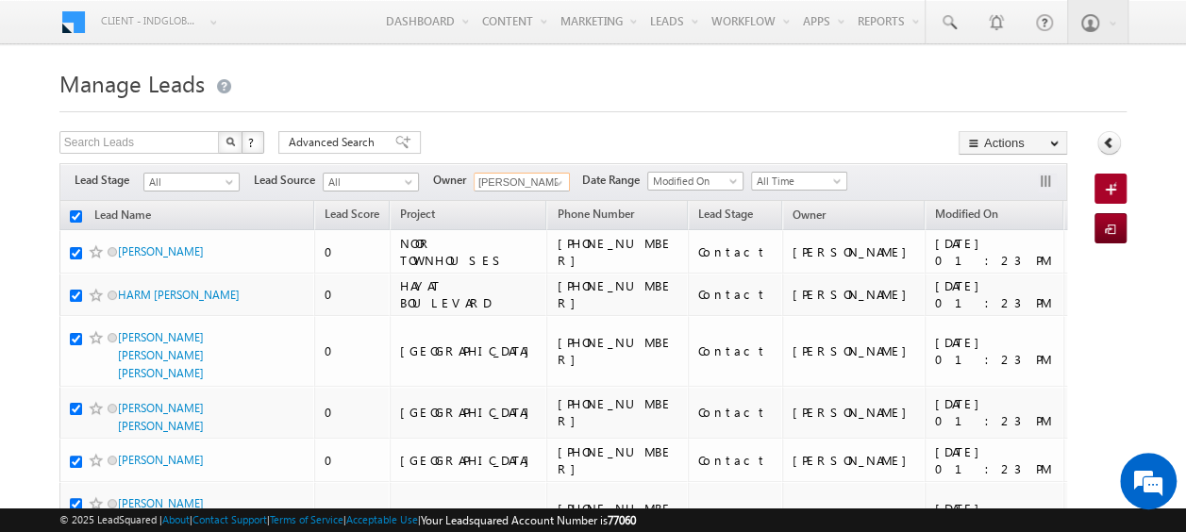
checkbox input "true"
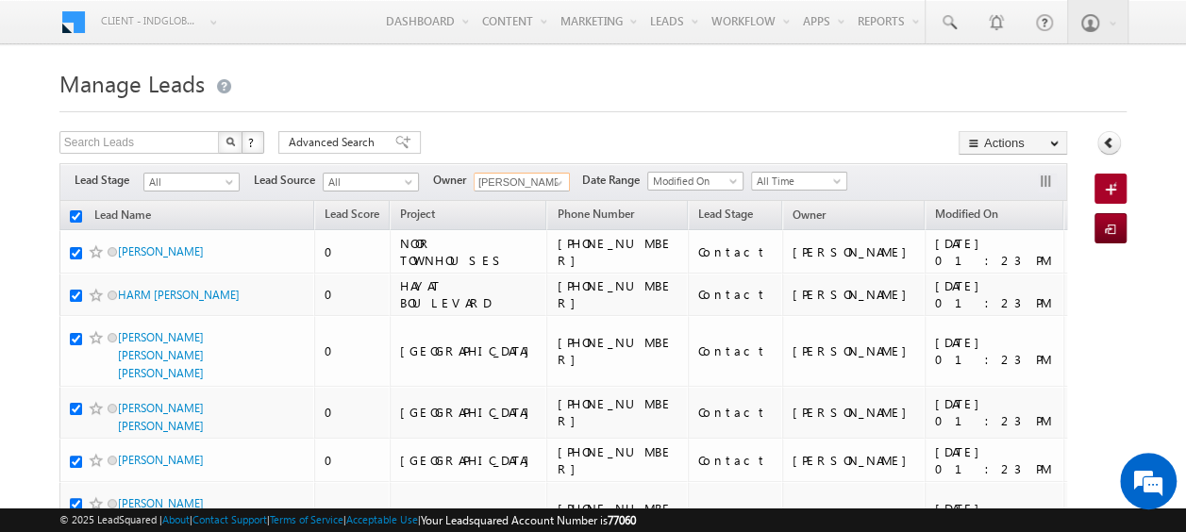
checkbox input "true"
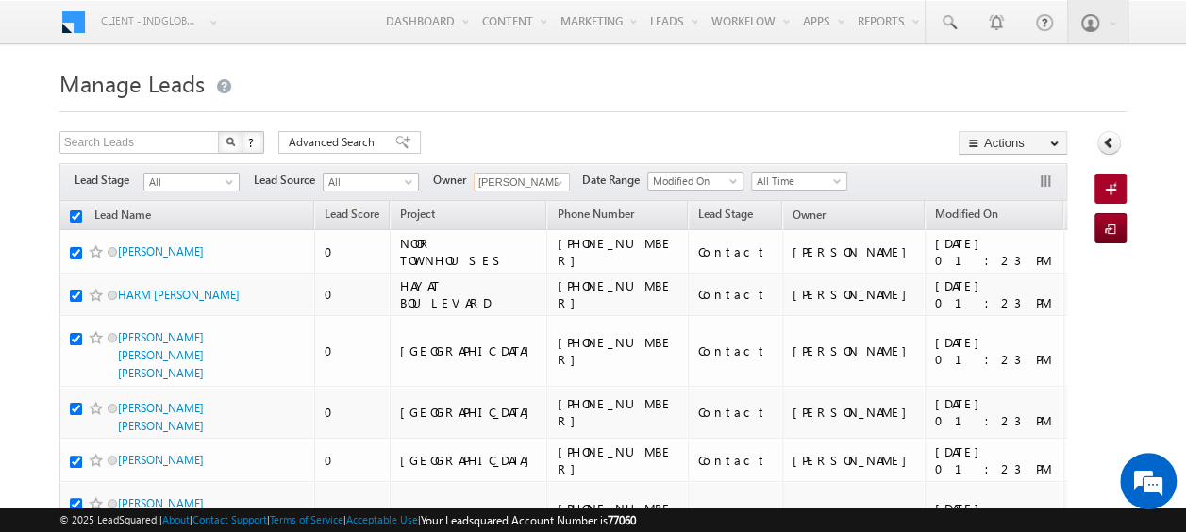
checkbox input "true"
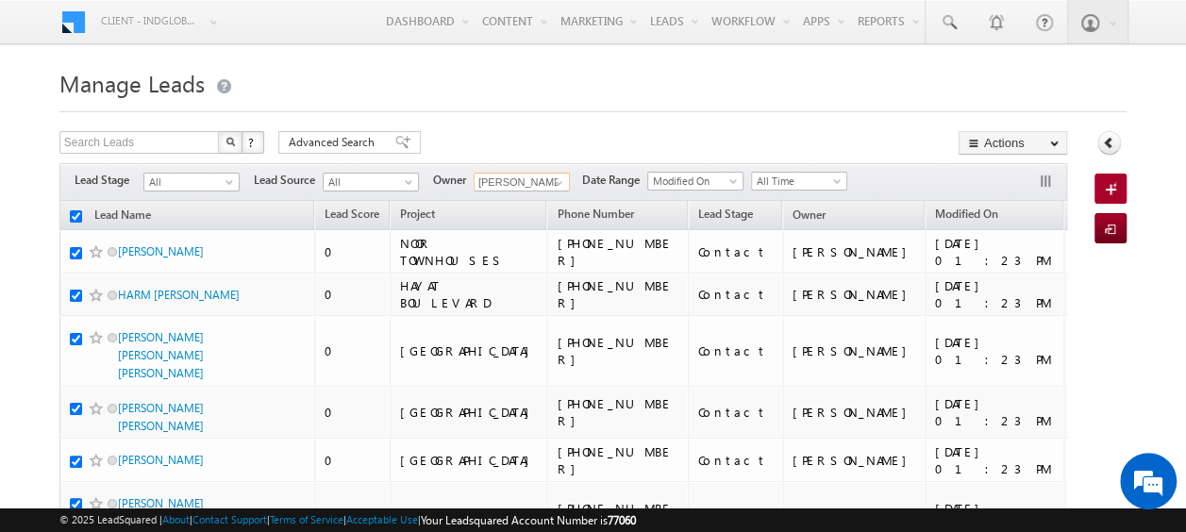
checkbox input "true"
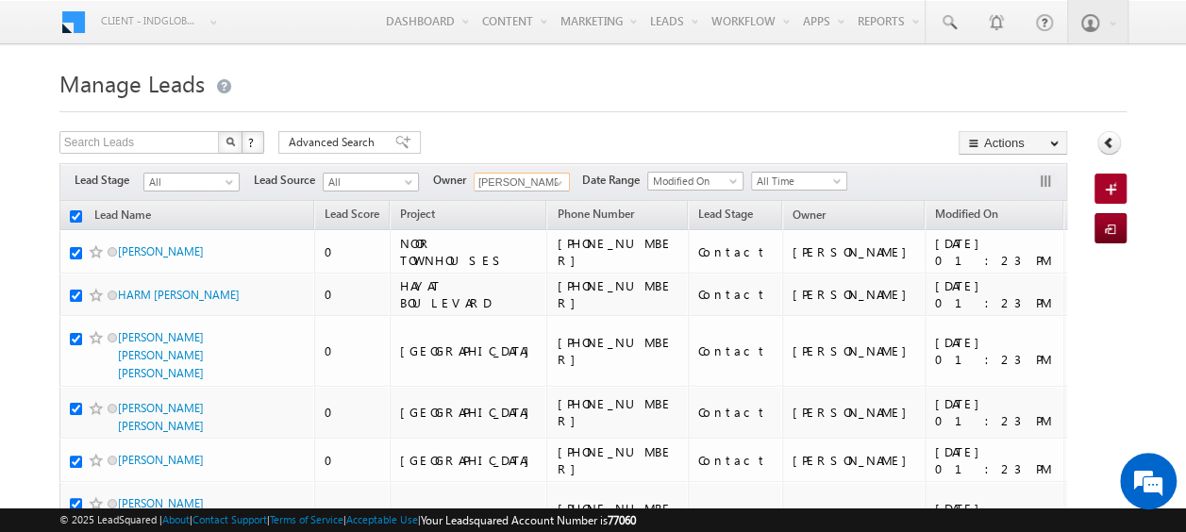
checkbox input "true"
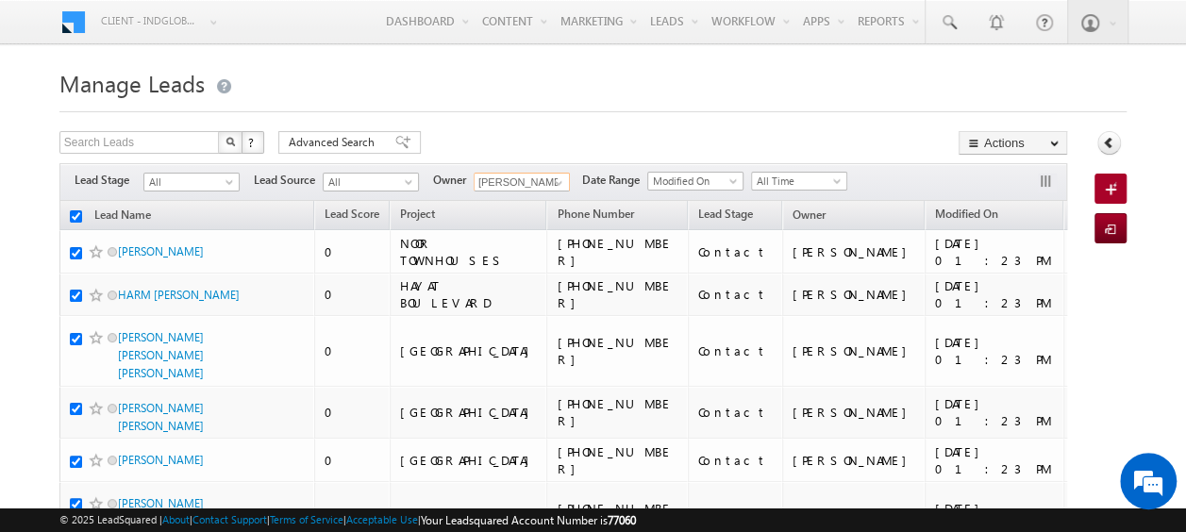
checkbox input "true"
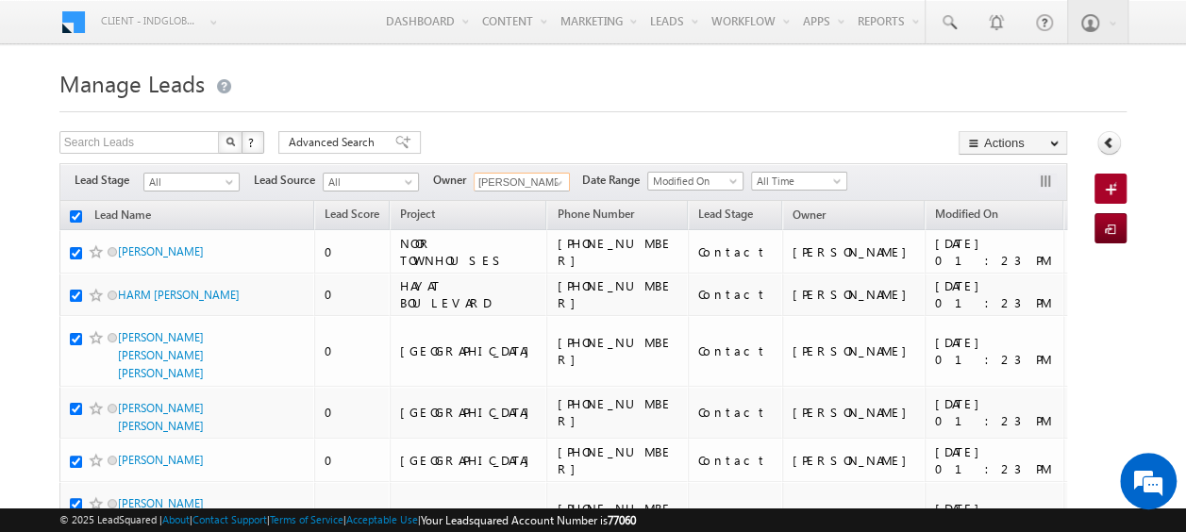
checkbox input "true"
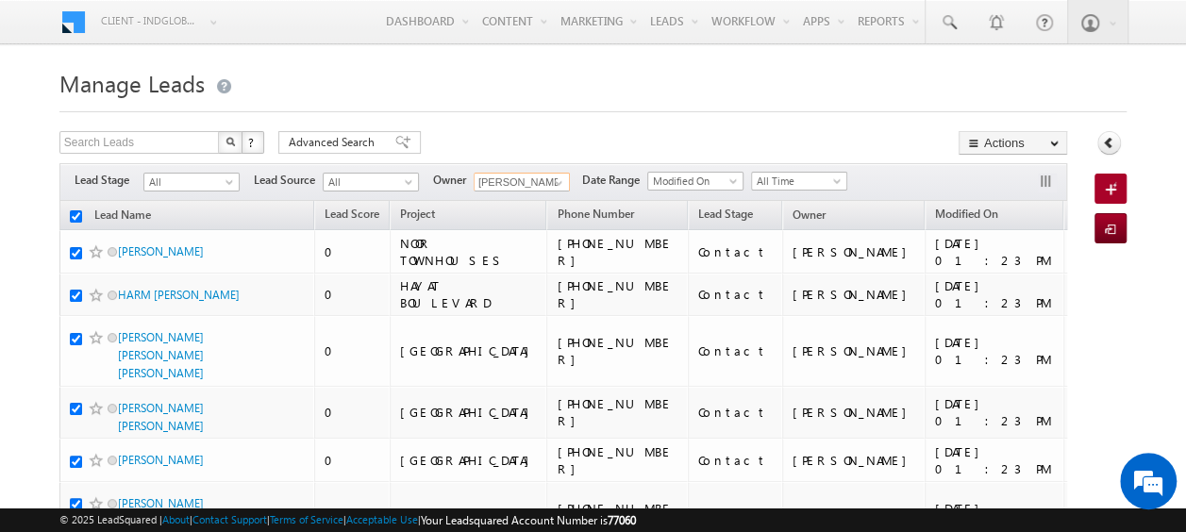
checkbox input "true"
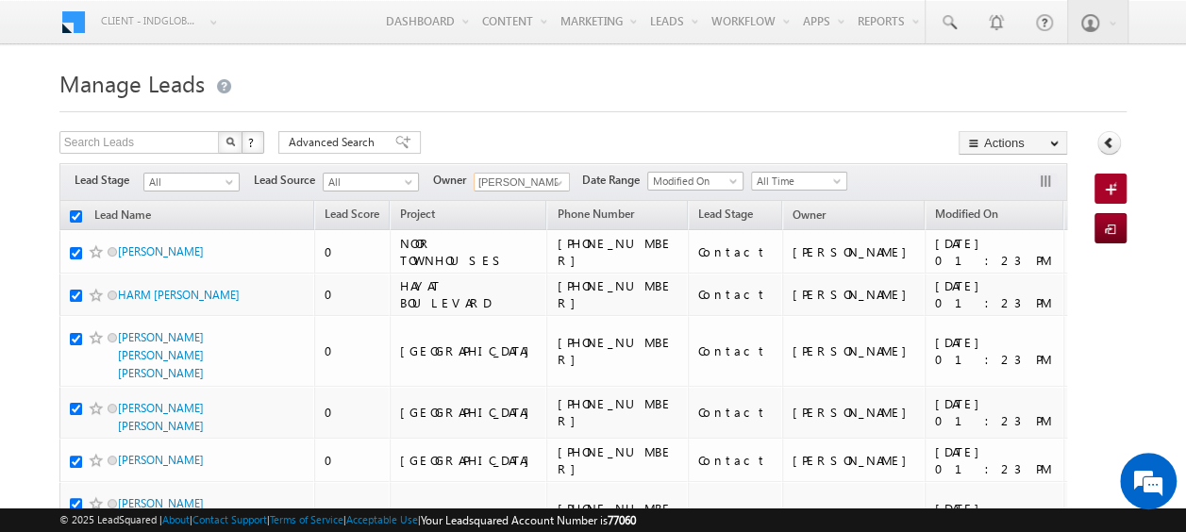
checkbox input "true"
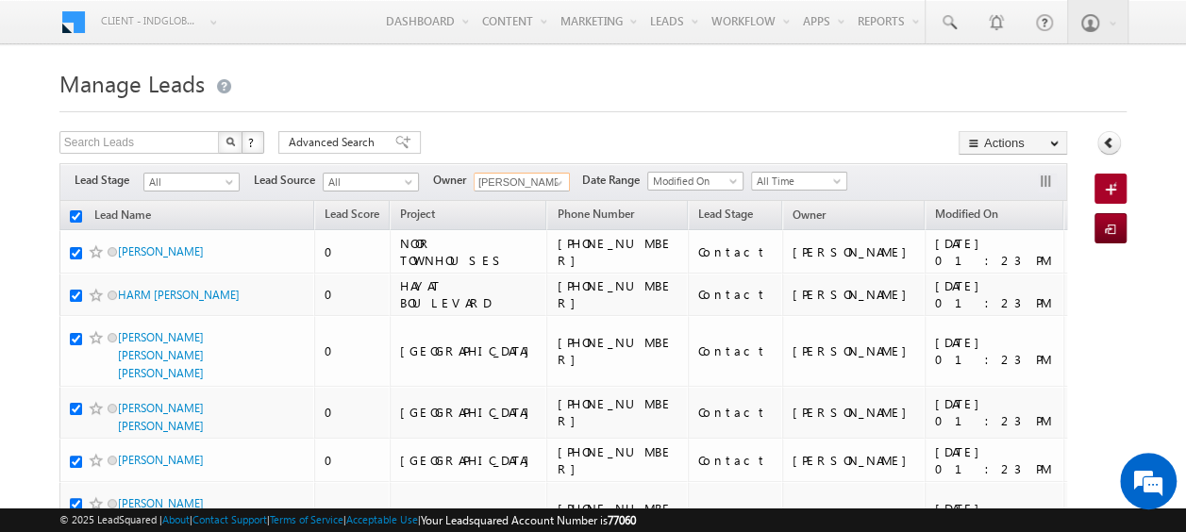
checkbox input "true"
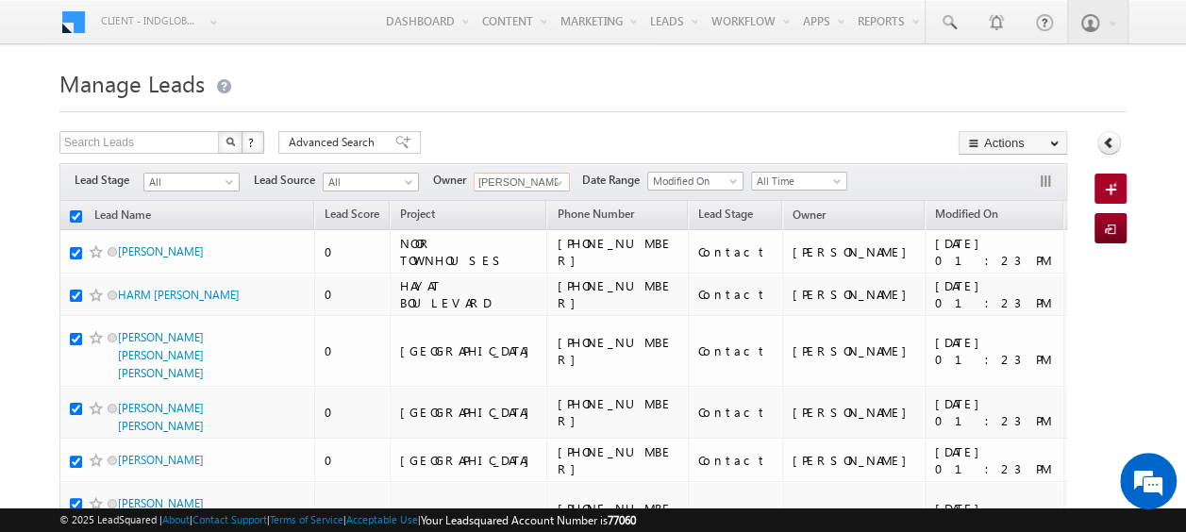
checkbox input "true"
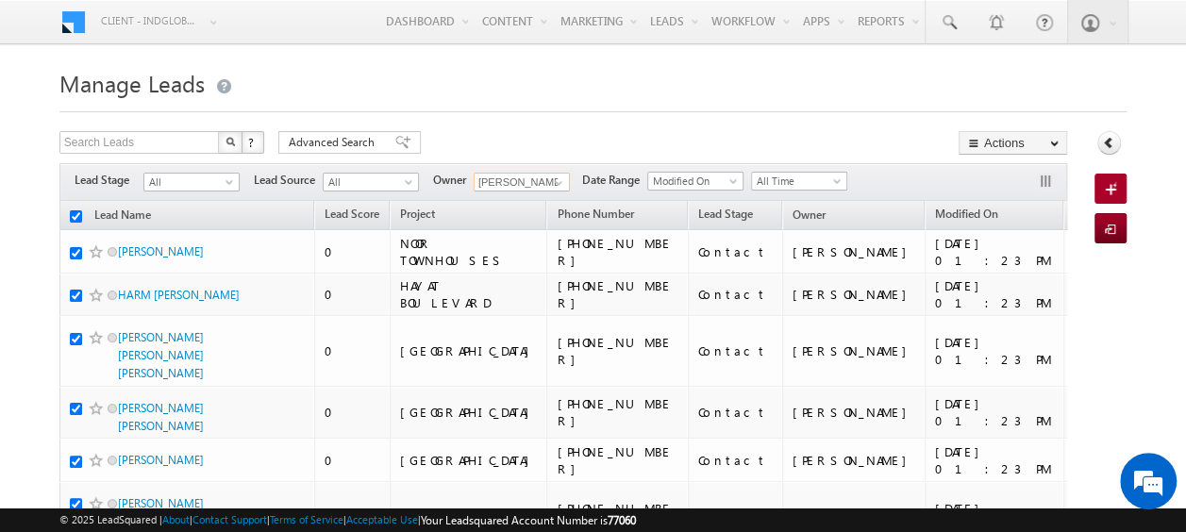
checkbox input "true"
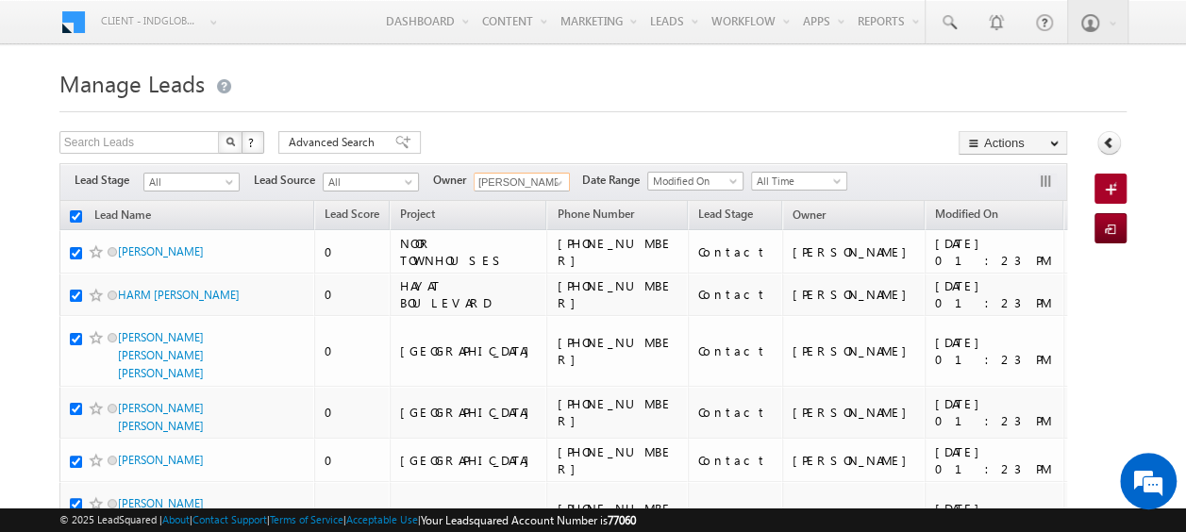
checkbox input "true"
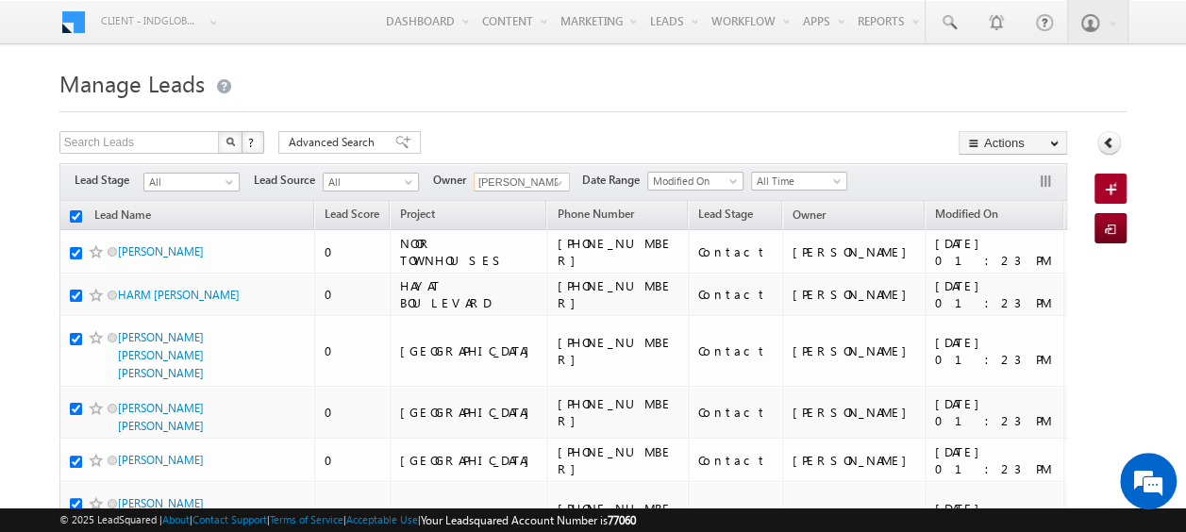
checkbox input "true"
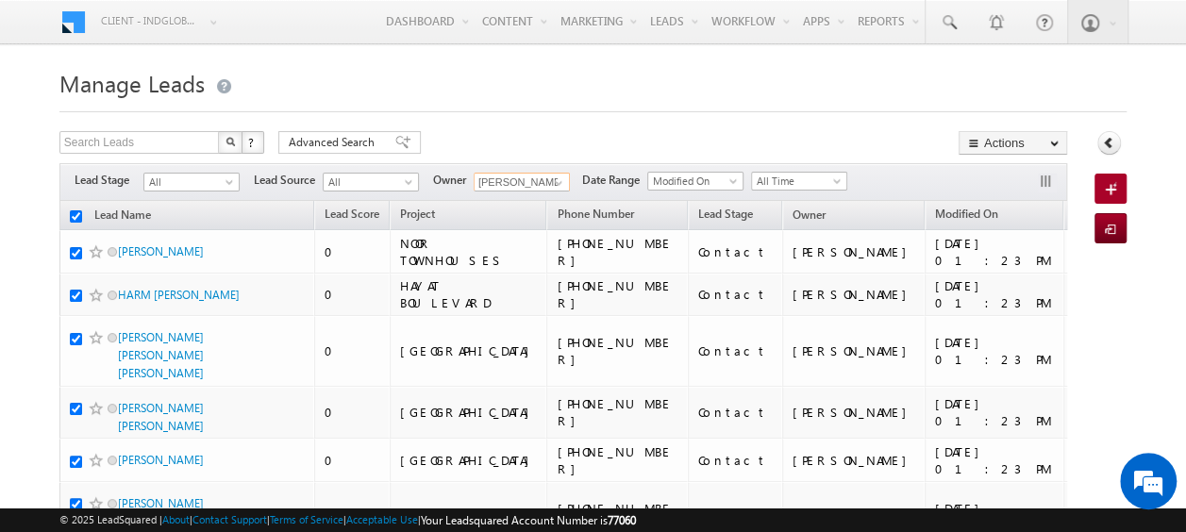
checkbox input "true"
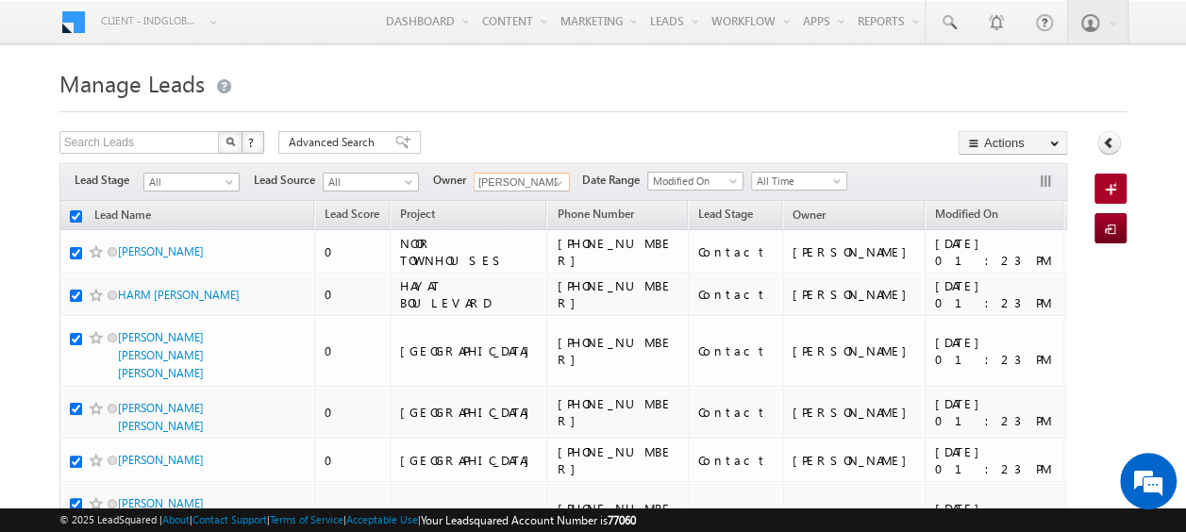
checkbox input "true"
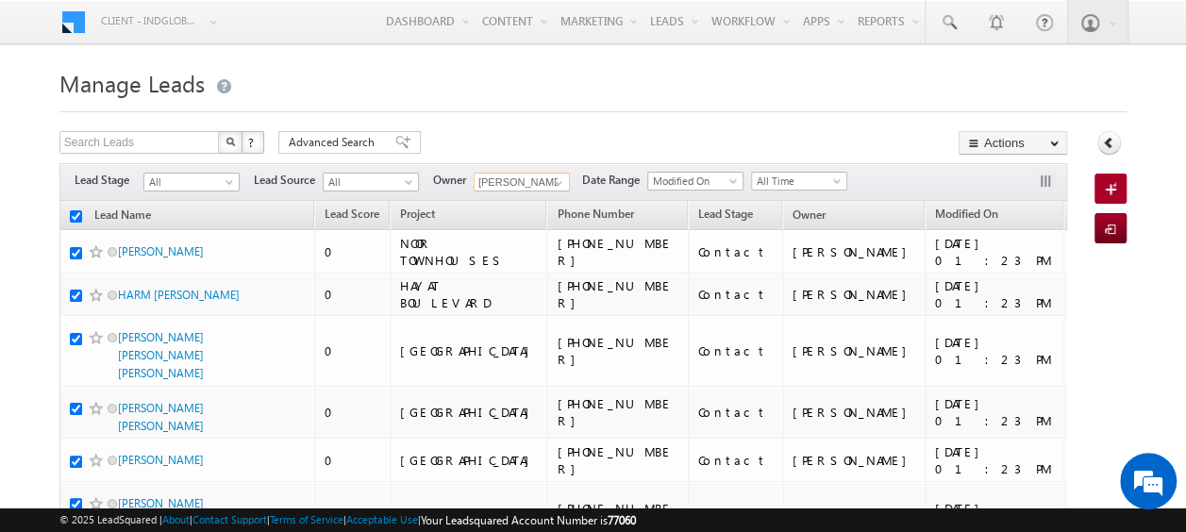
checkbox input "true"
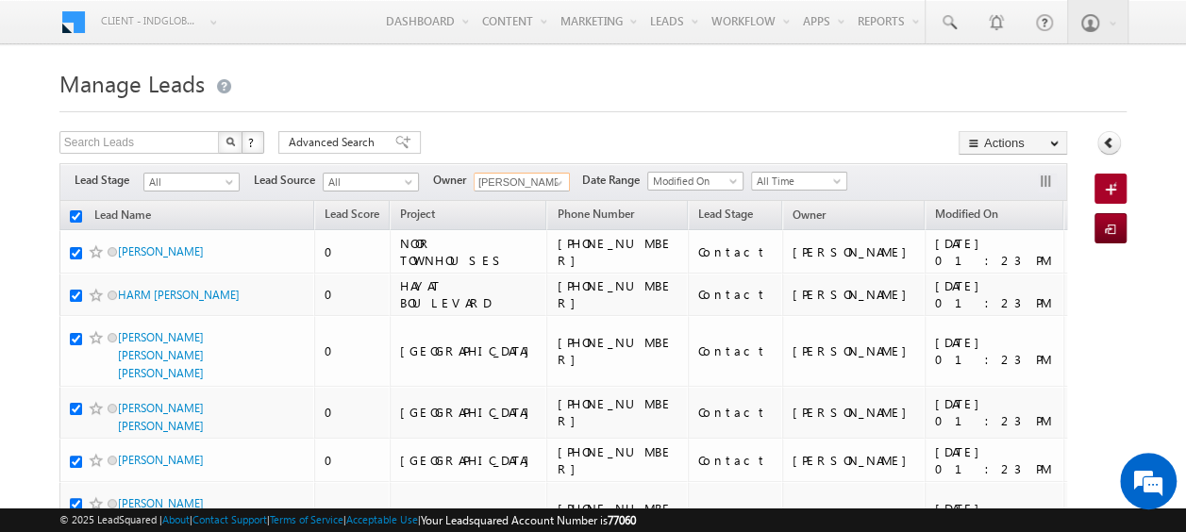
checkbox input "true"
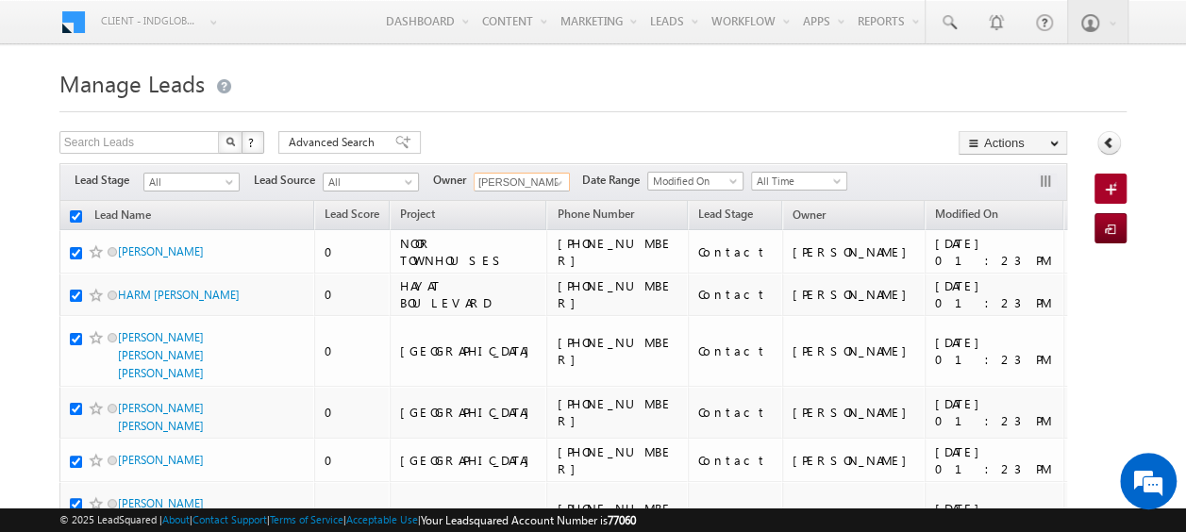
checkbox input "true"
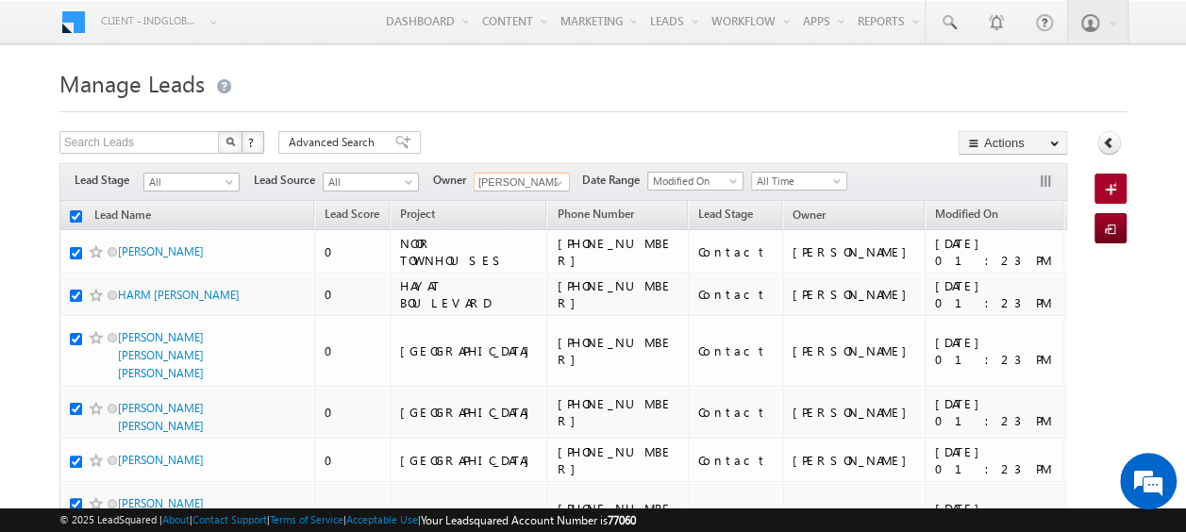
checkbox input "true"
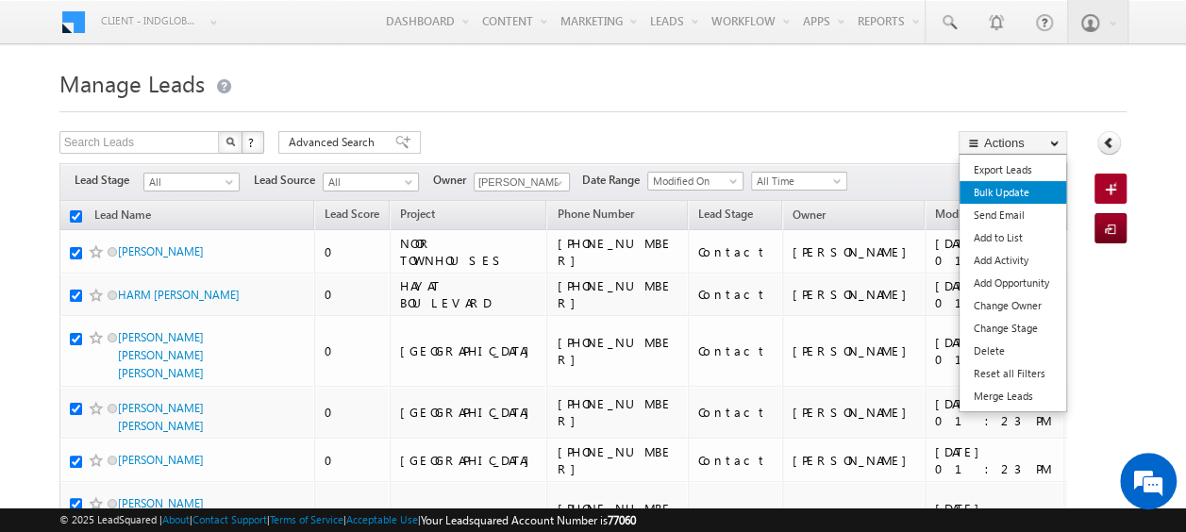
click at [996, 192] on link "Bulk Update" at bounding box center [1012, 192] width 107 height 23
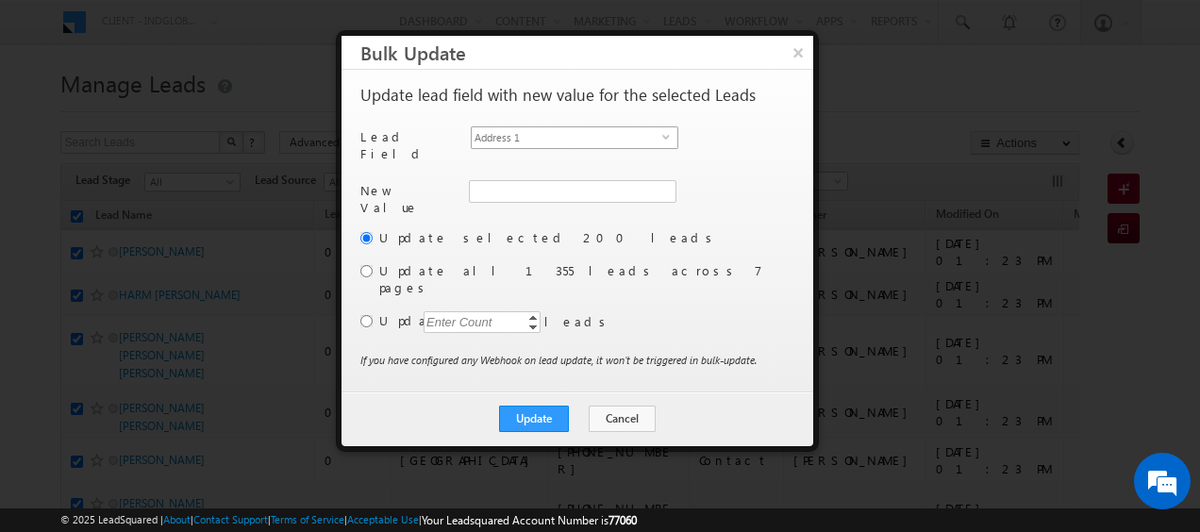
click at [665, 135] on span "select" at bounding box center [669, 136] width 15 height 8
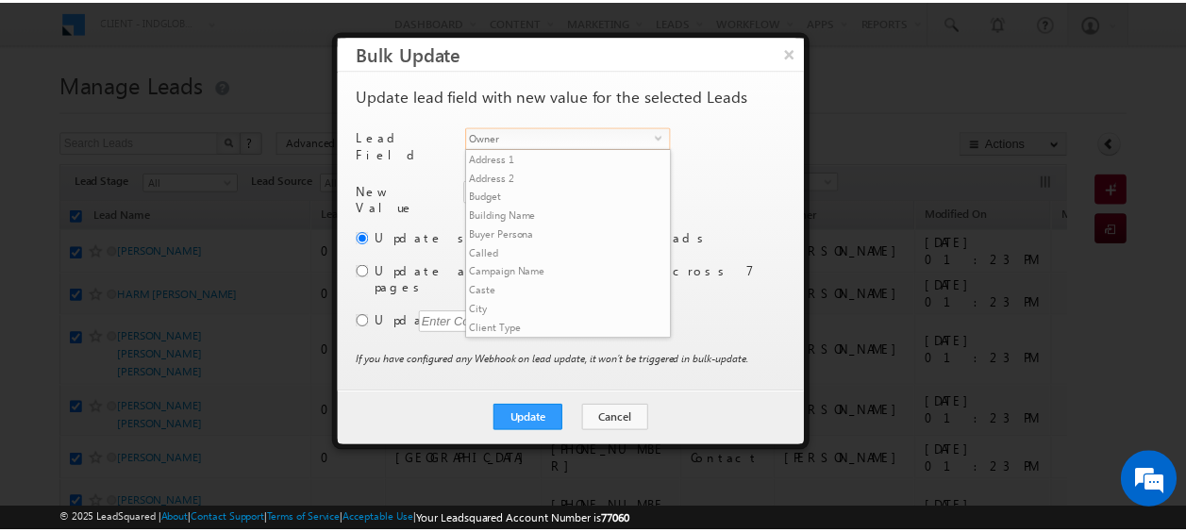
scroll to position [737, 0]
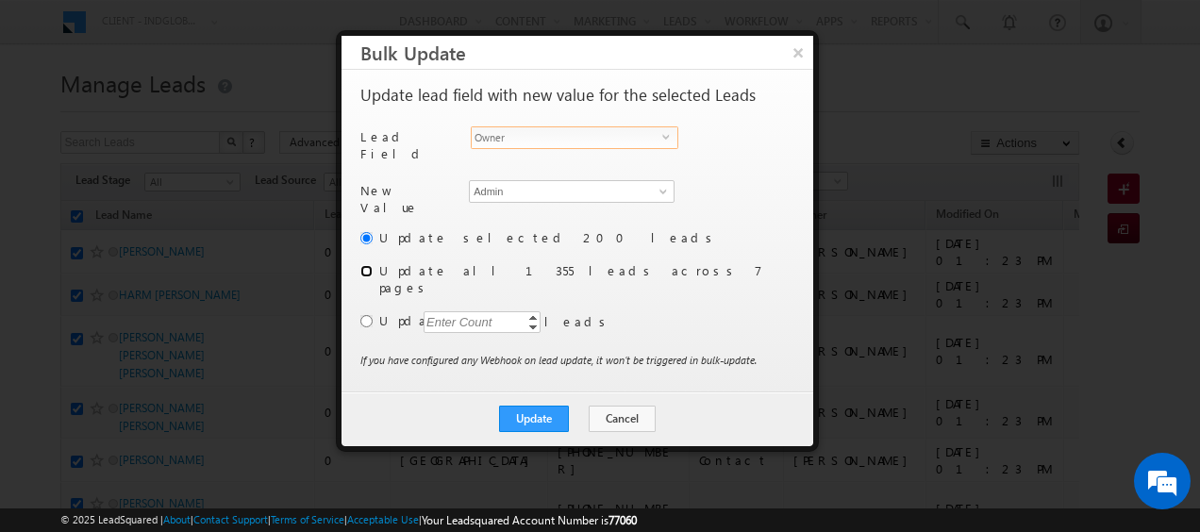
click at [368, 265] on input "radio" at bounding box center [366, 271] width 12 height 12
click at [604, 406] on button "Cancel" at bounding box center [622, 419] width 67 height 26
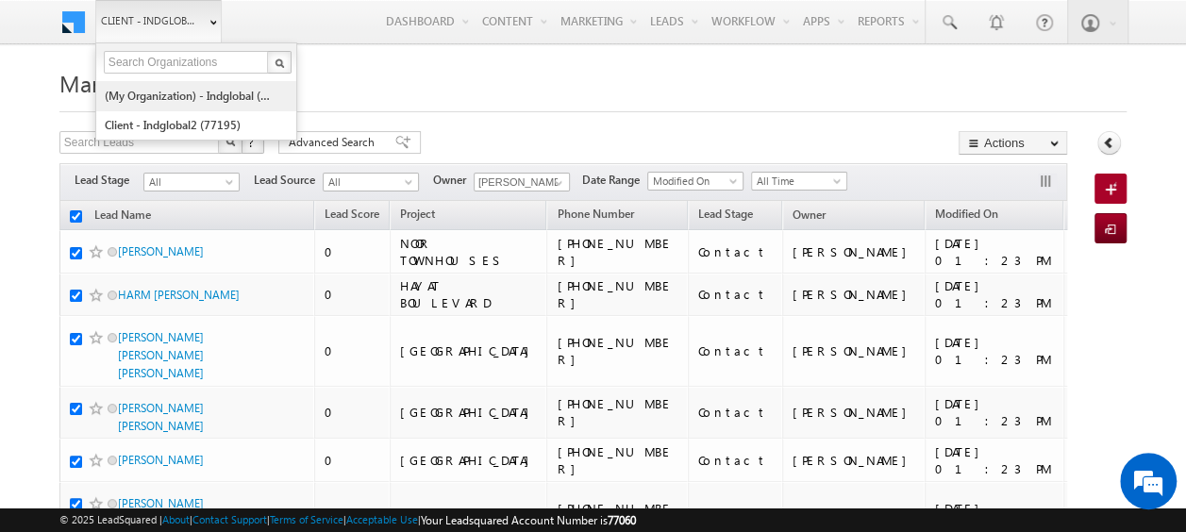
click at [196, 95] on link "(My Organization) - indglobal (48060)" at bounding box center [190, 95] width 173 height 29
